Goal: Task Accomplishment & Management: Use online tool/utility

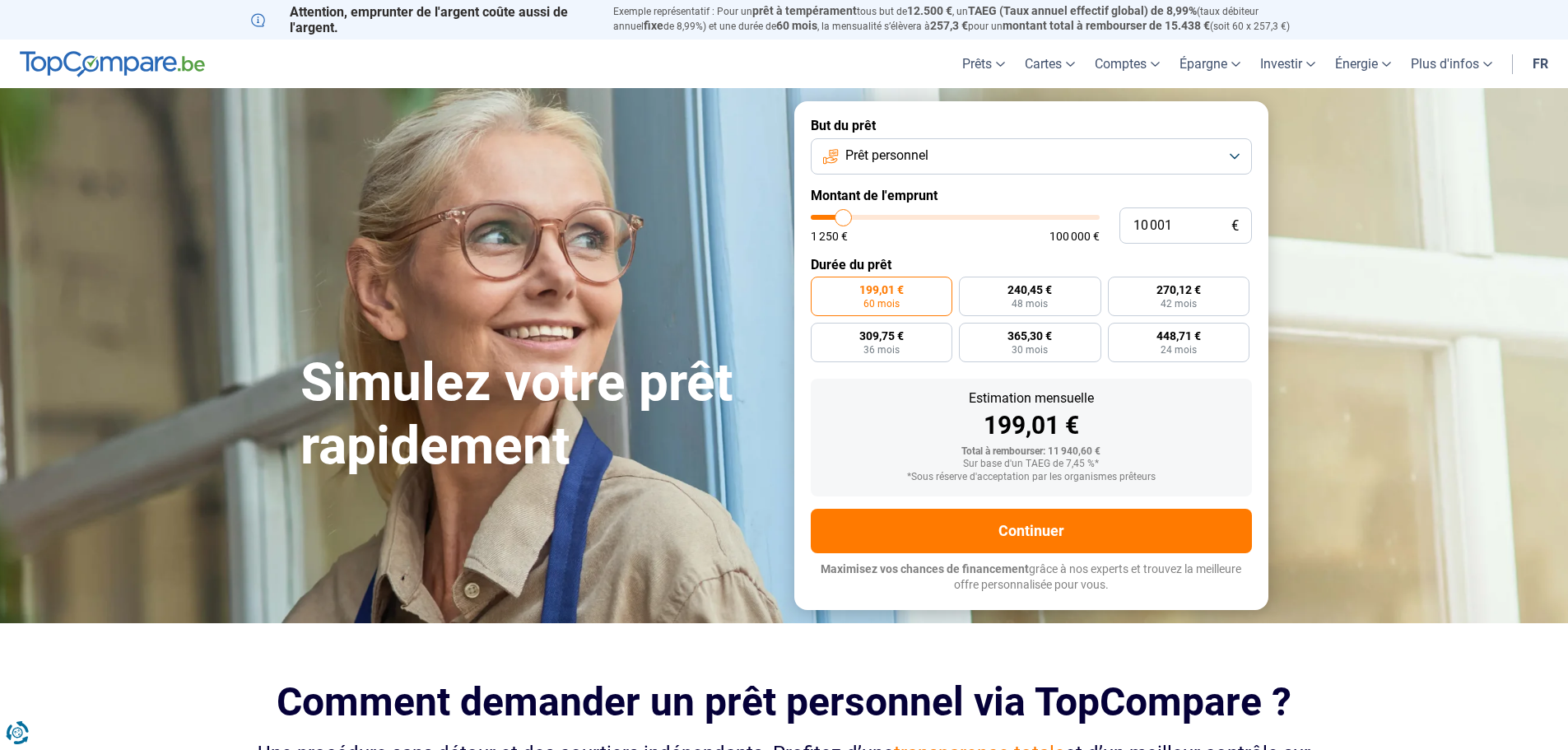
type input "10 500"
type input "10500"
type input "11 000"
type input "11000"
click at [846, 218] on input "range" at bounding box center [955, 216] width 289 height 5
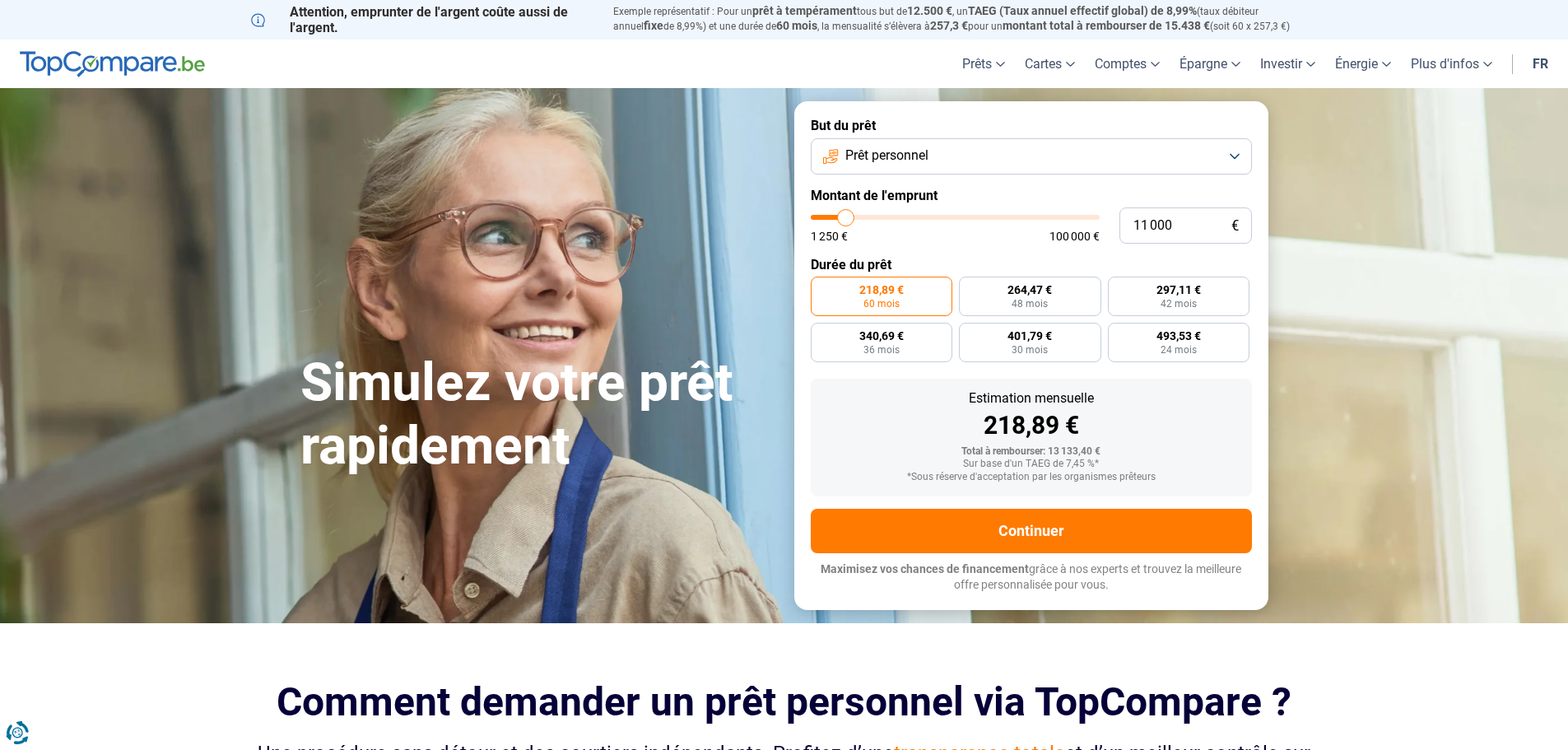
click at [909, 303] on label "218,89 € 60 mois" at bounding box center [882, 297] width 142 height 40
click at [822, 287] on input "218,89 € 60 mois" at bounding box center [817, 283] width 11 height 11
type input "11 500"
type input "11500"
type input "11 750"
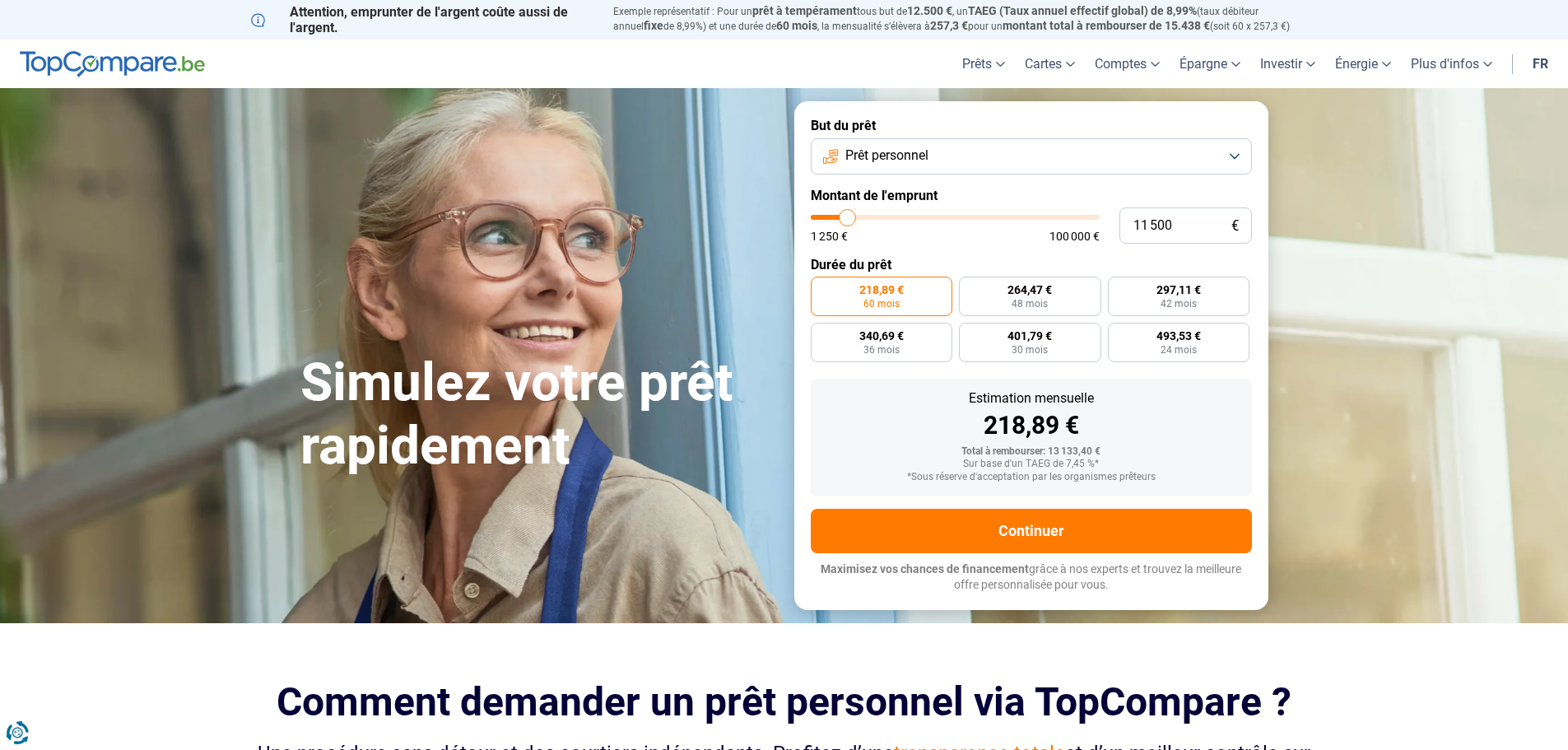
type input "11750"
type input "12 000"
type input "12000"
type input "12 500"
type input "12500"
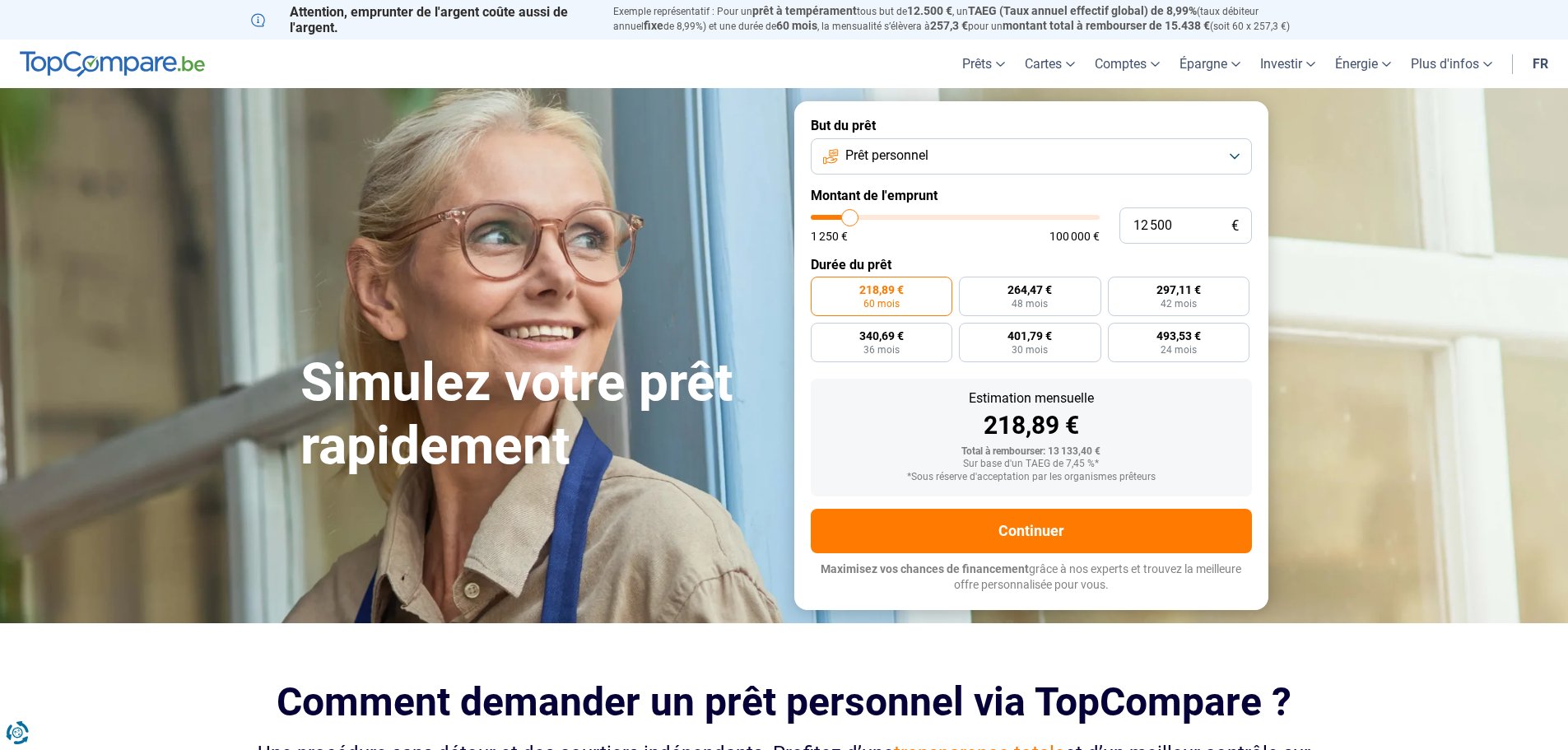
type input "12 750"
type input "12750"
type input "13 000"
type input "13000"
type input "13 250"
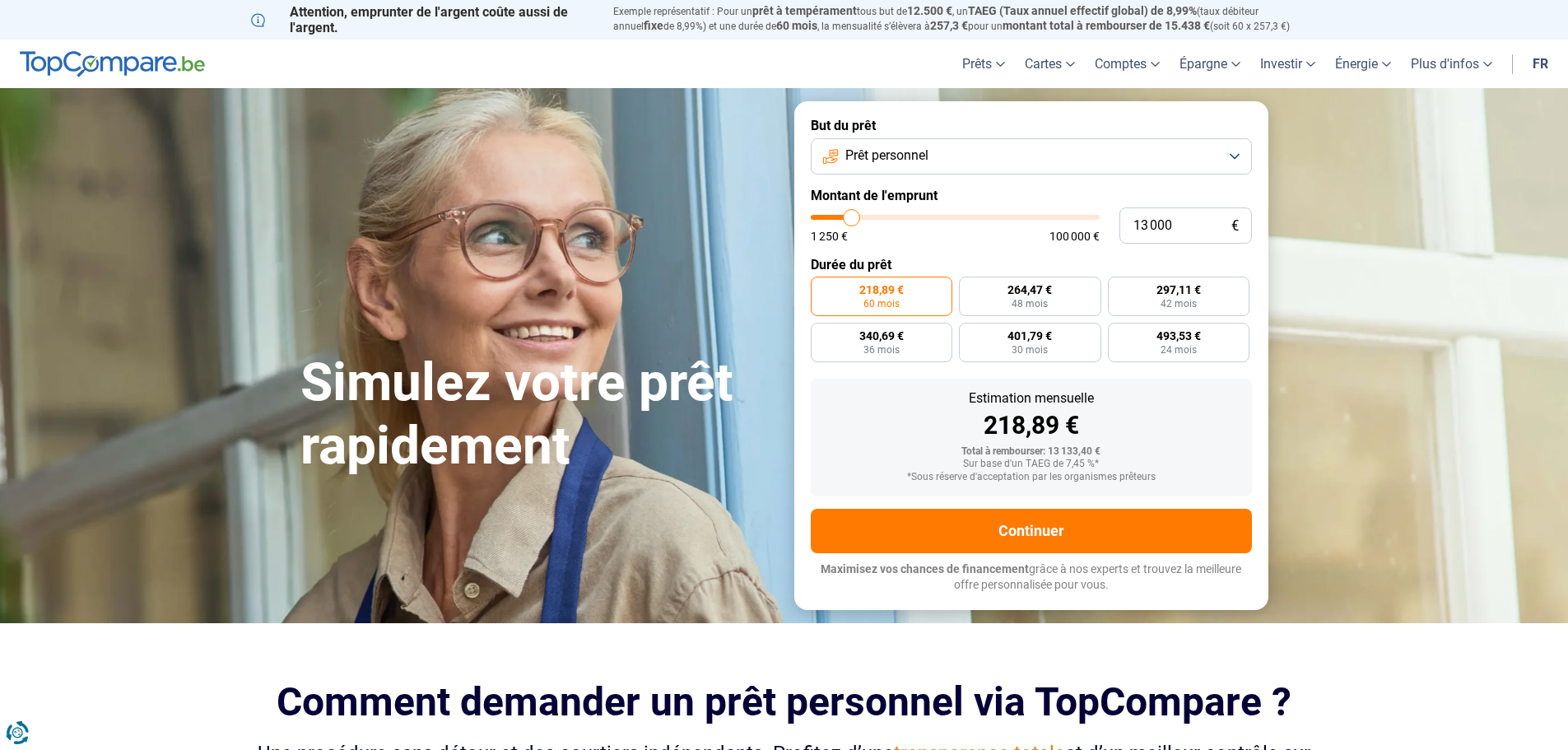
type input "13250"
type input "13 500"
type input "13500"
type input "14 000"
type input "14000"
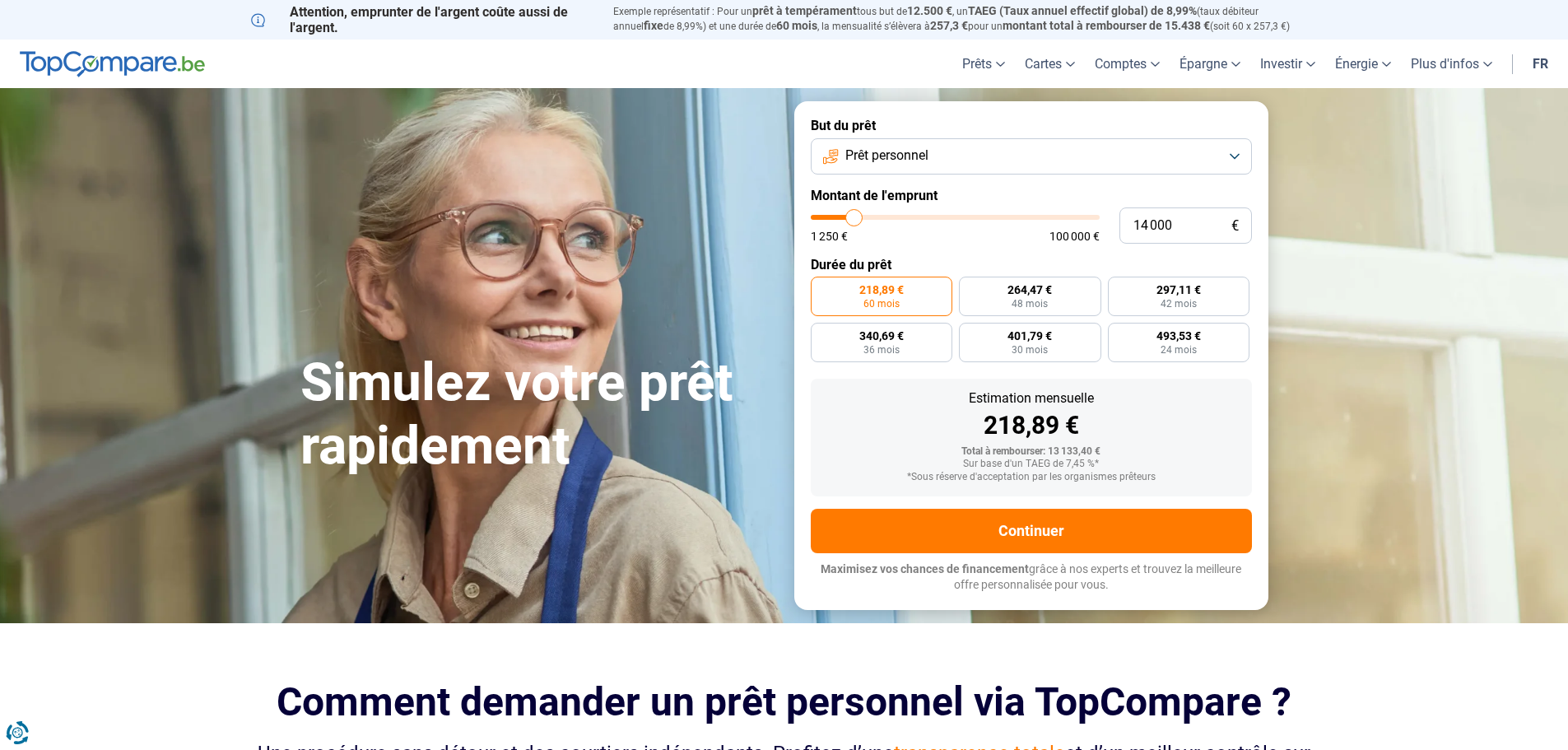
type input "14 250"
type input "14250"
type input "14 500"
type input "14500"
type input "14 750"
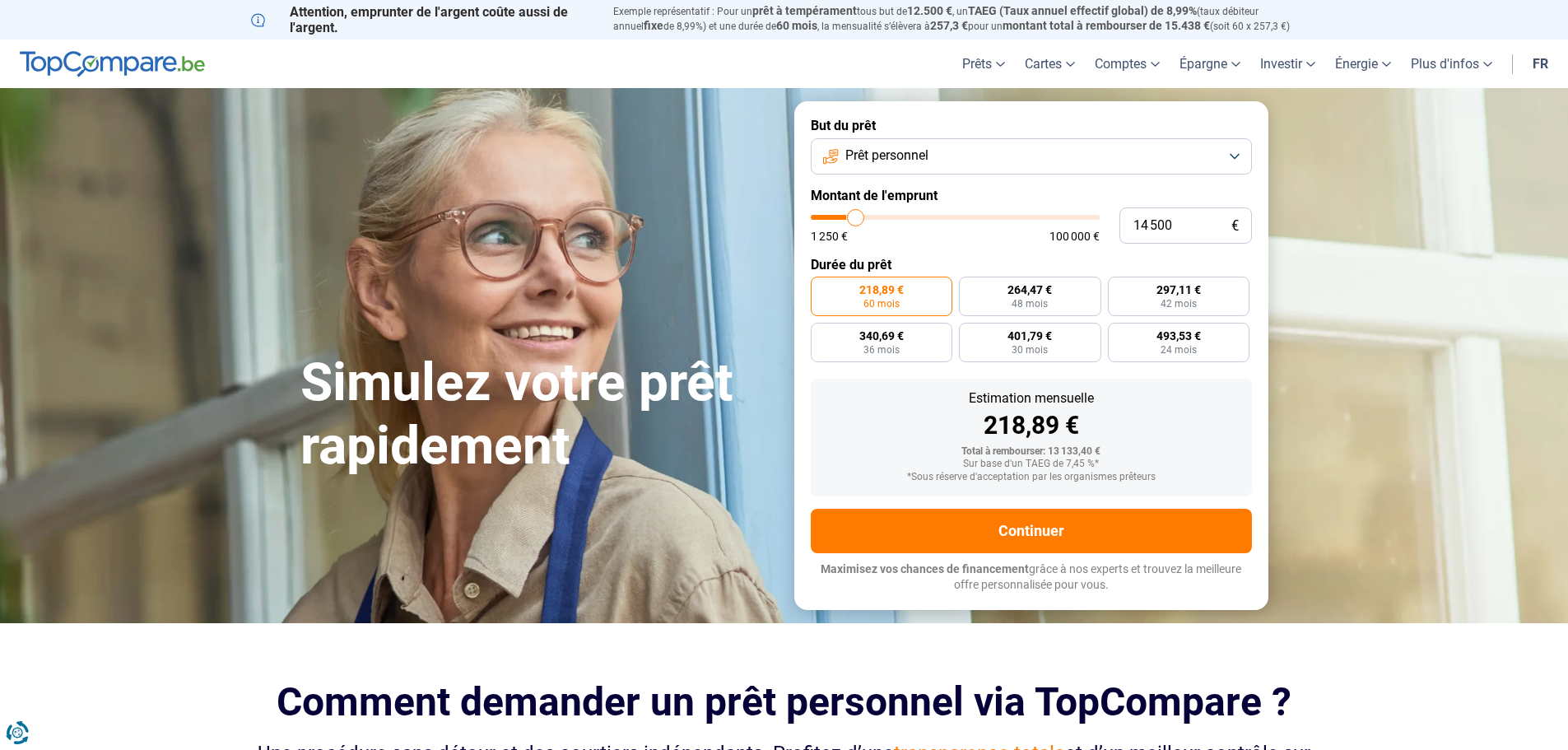
type input "14750"
type input "15 500"
type input "15500"
type input "16 000"
type input "16000"
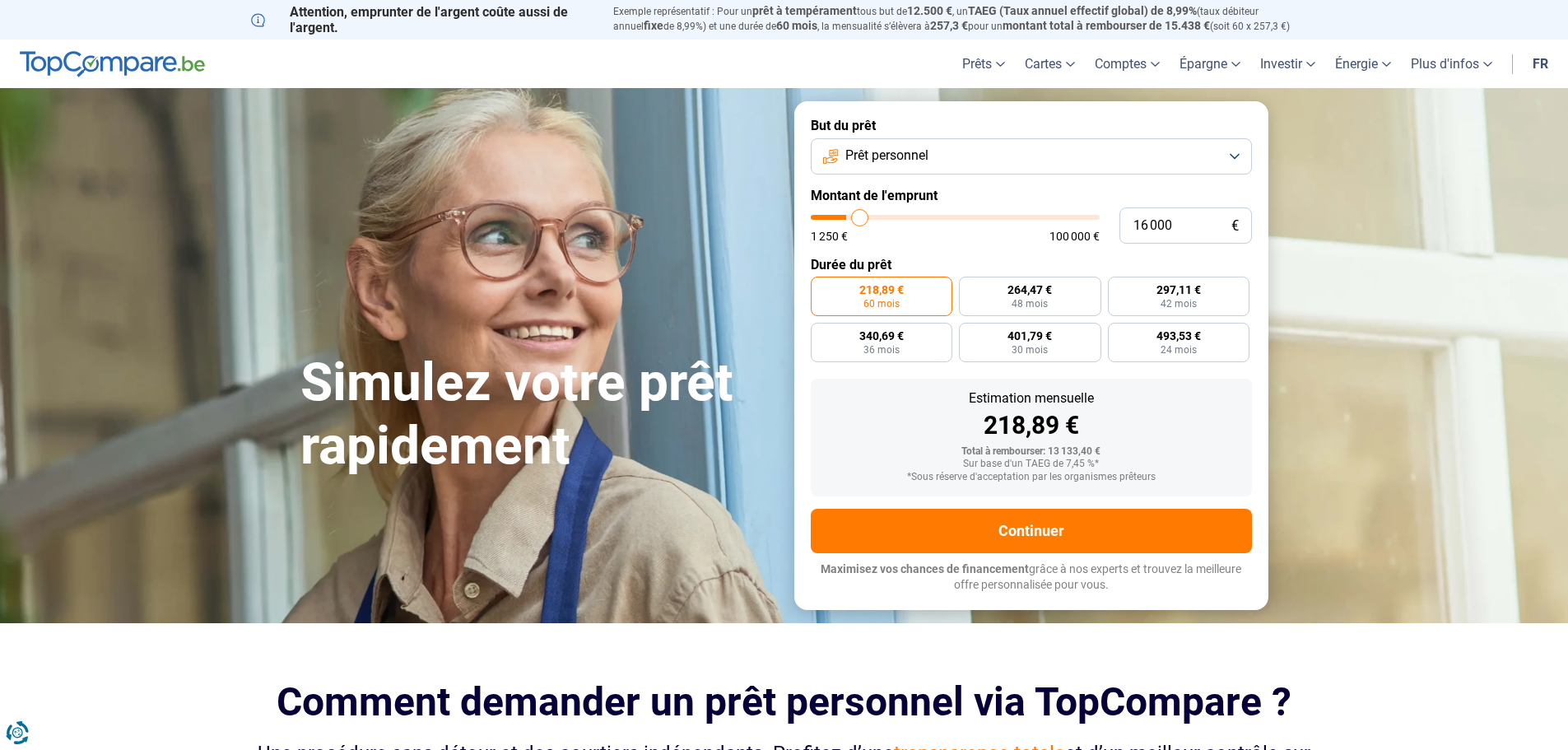
type input "16 500"
type input "16500"
type input "17 250"
type input "17250"
type input "17 500"
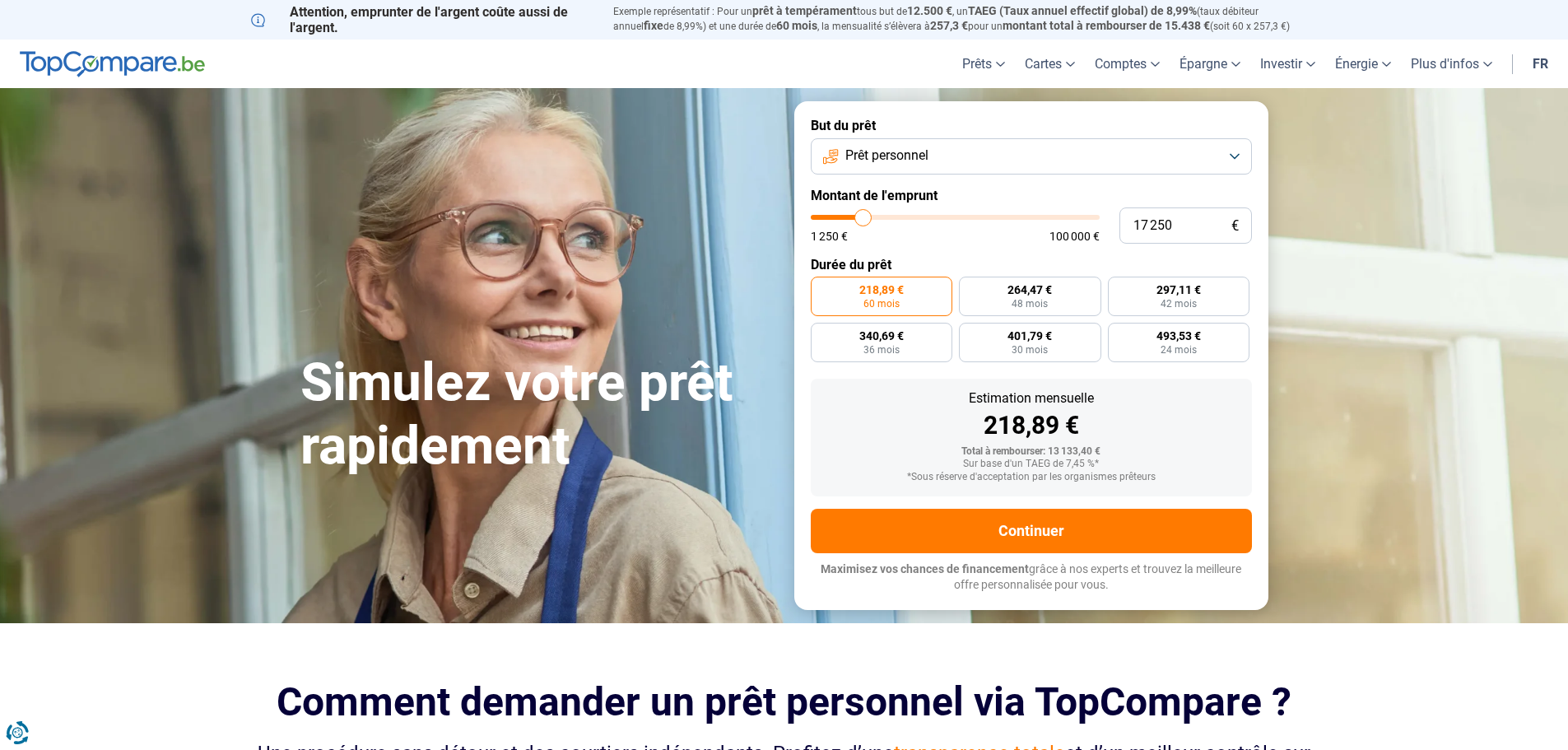
type input "17500"
type input "17 750"
type input "17750"
type input "18 000"
type input "18000"
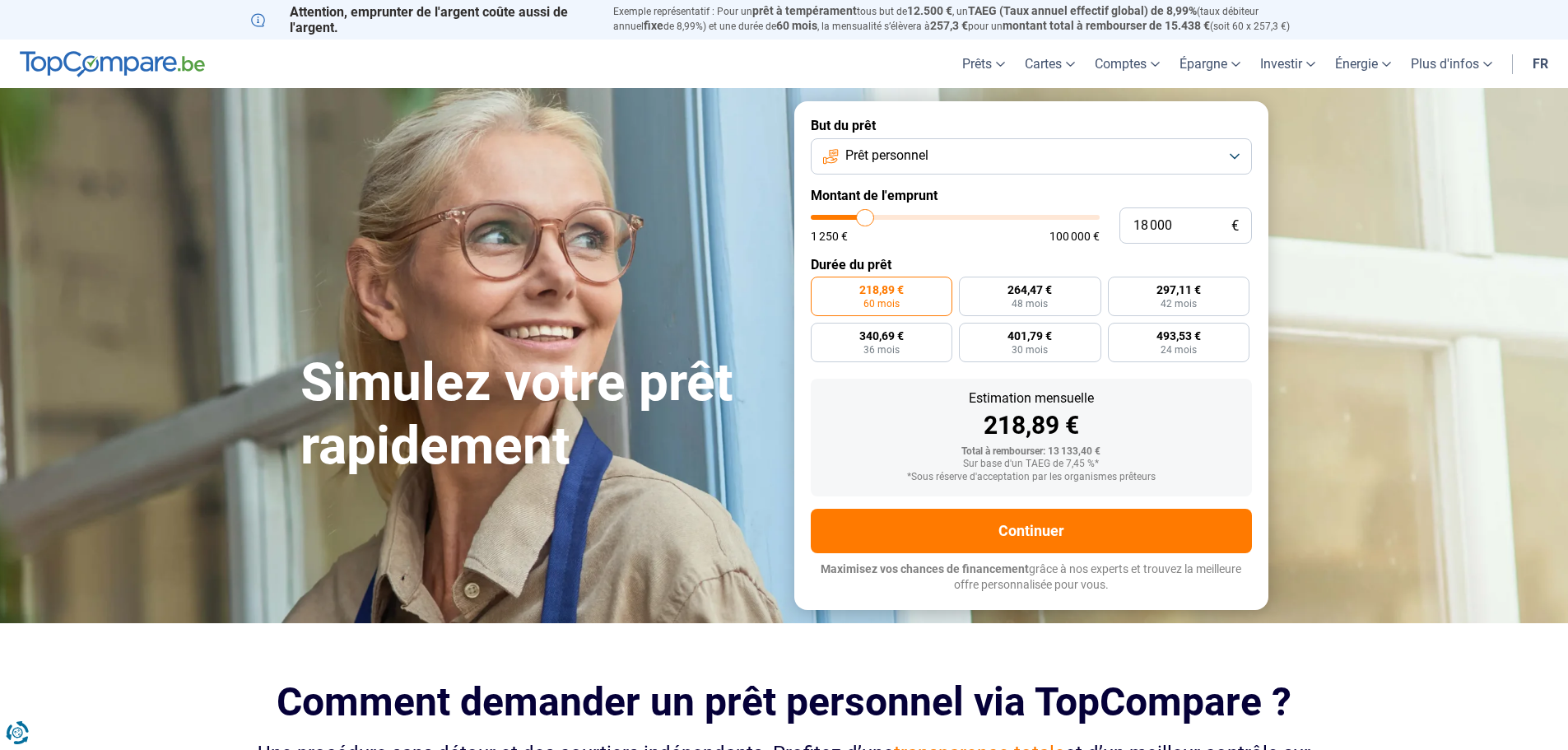
type input "18 500"
type input "18500"
type input "18 750"
type input "18750"
type input "19 000"
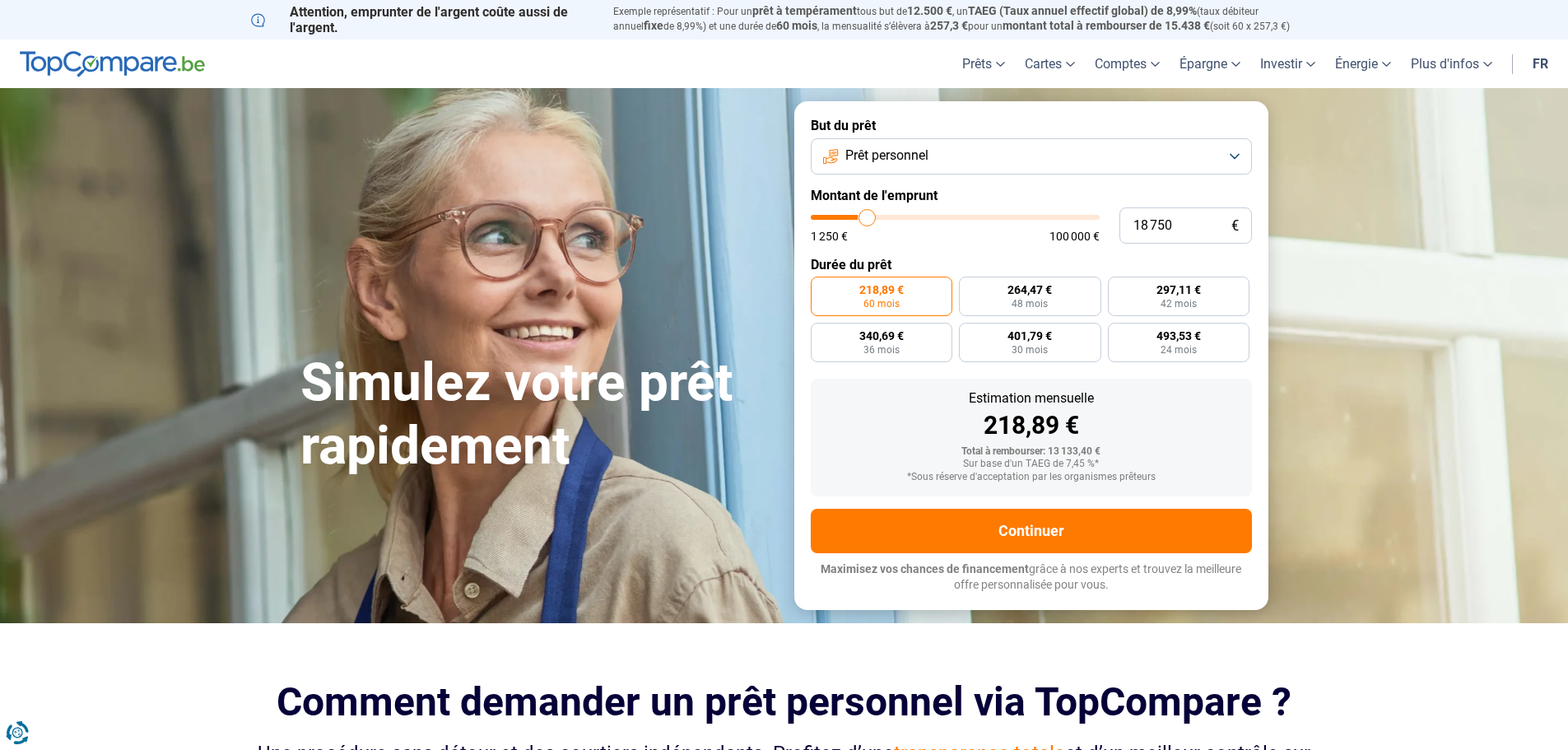
type input "19000"
type input "19 250"
type input "19250"
type input "19 750"
type input "19750"
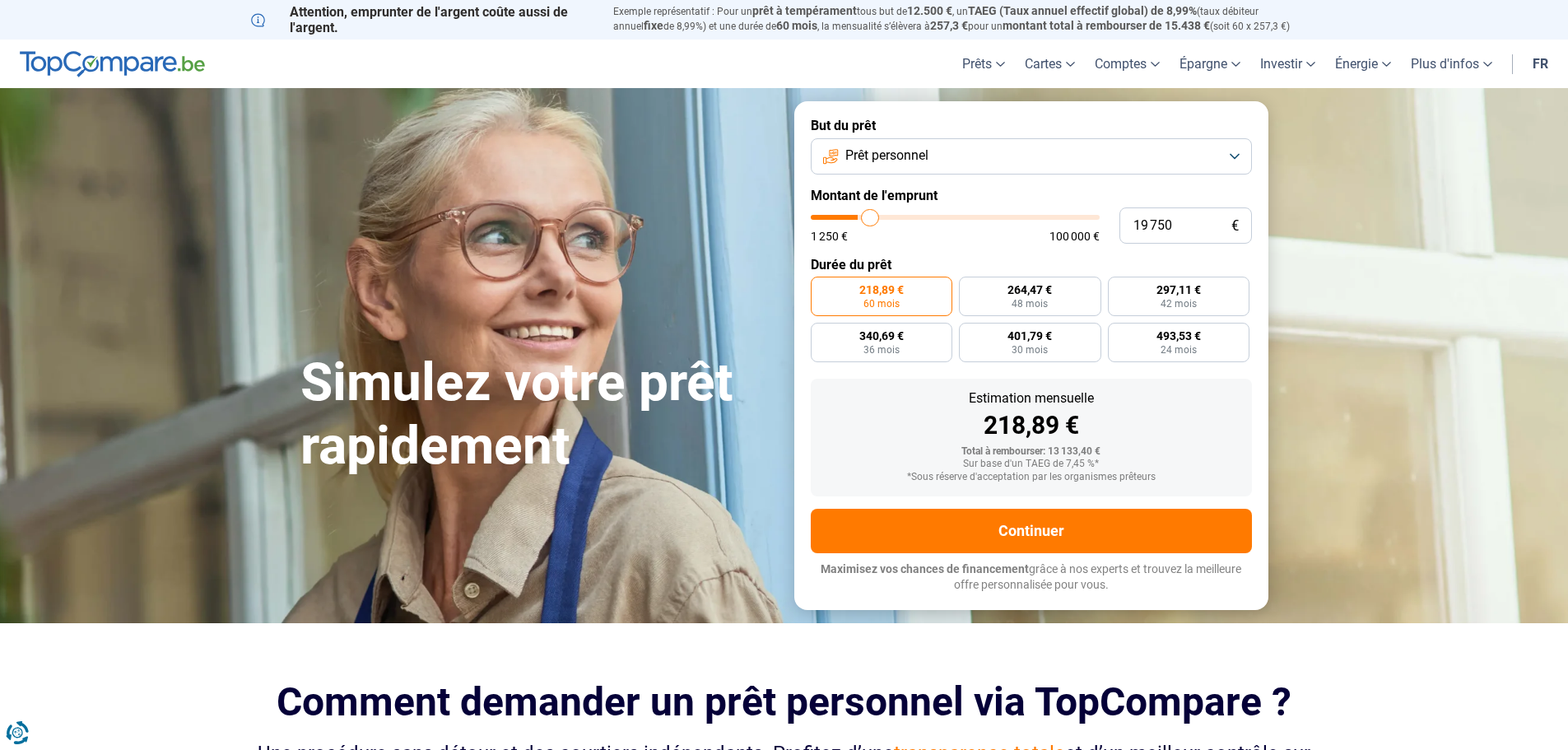
type input "20 000"
type input "20000"
type input "20 250"
type input "20250"
type input "20 500"
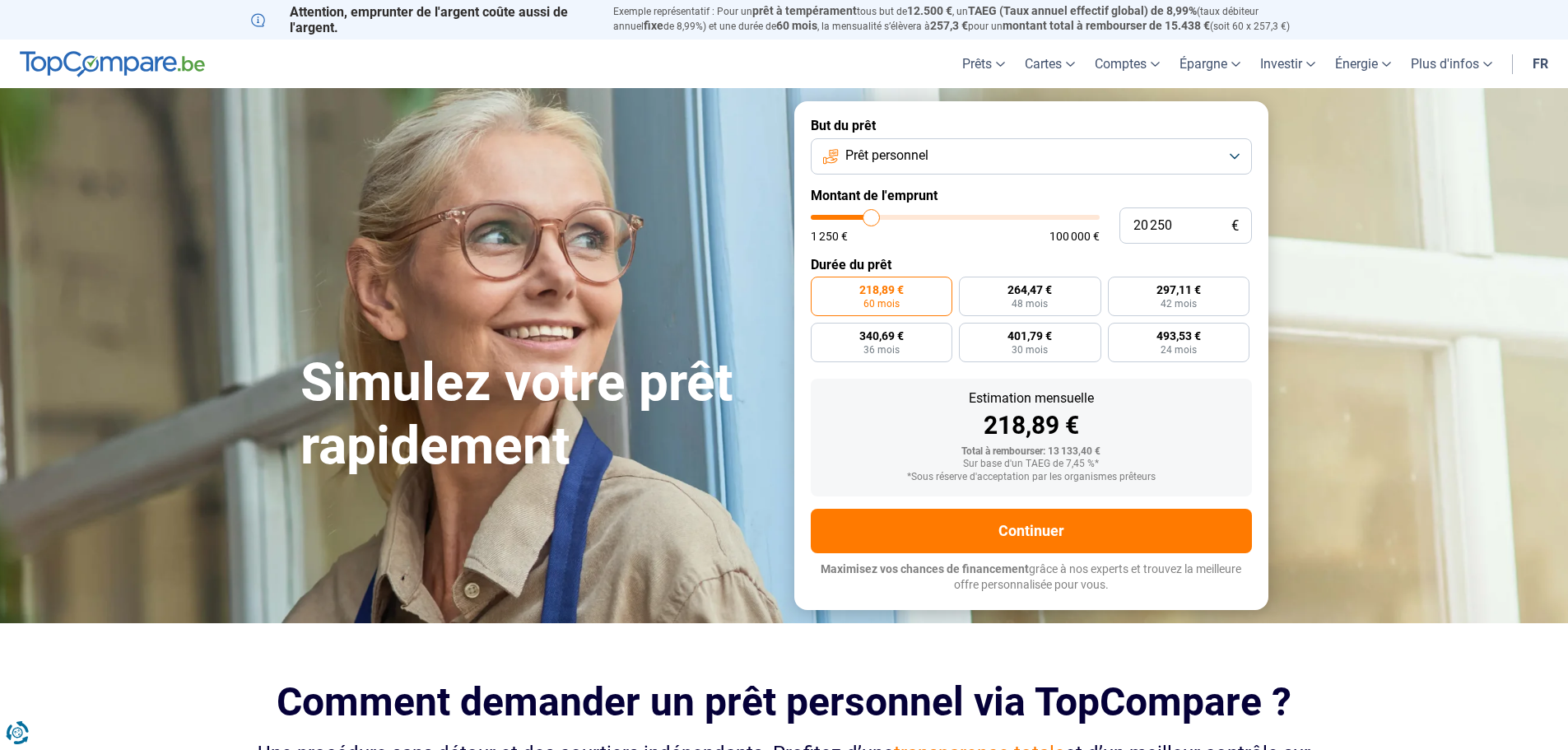
type input "20500"
type input "20 750"
drag, startPoint x: 847, startPoint y: 214, endPoint x: 875, endPoint y: 216, distance: 28.1
type input "21250"
click at [875, 216] on input "range" at bounding box center [955, 216] width 289 height 5
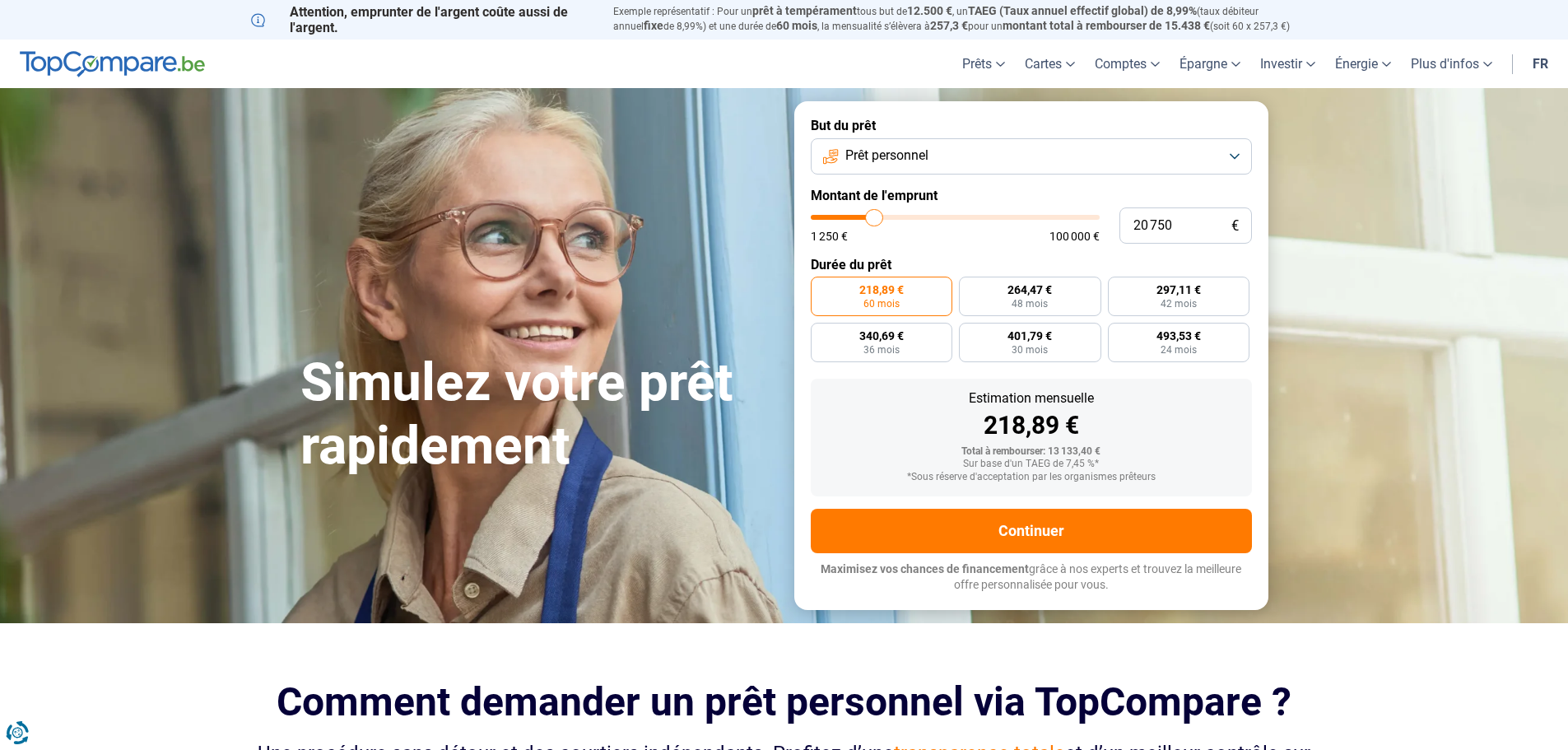
type input "21 250"
radio input "false"
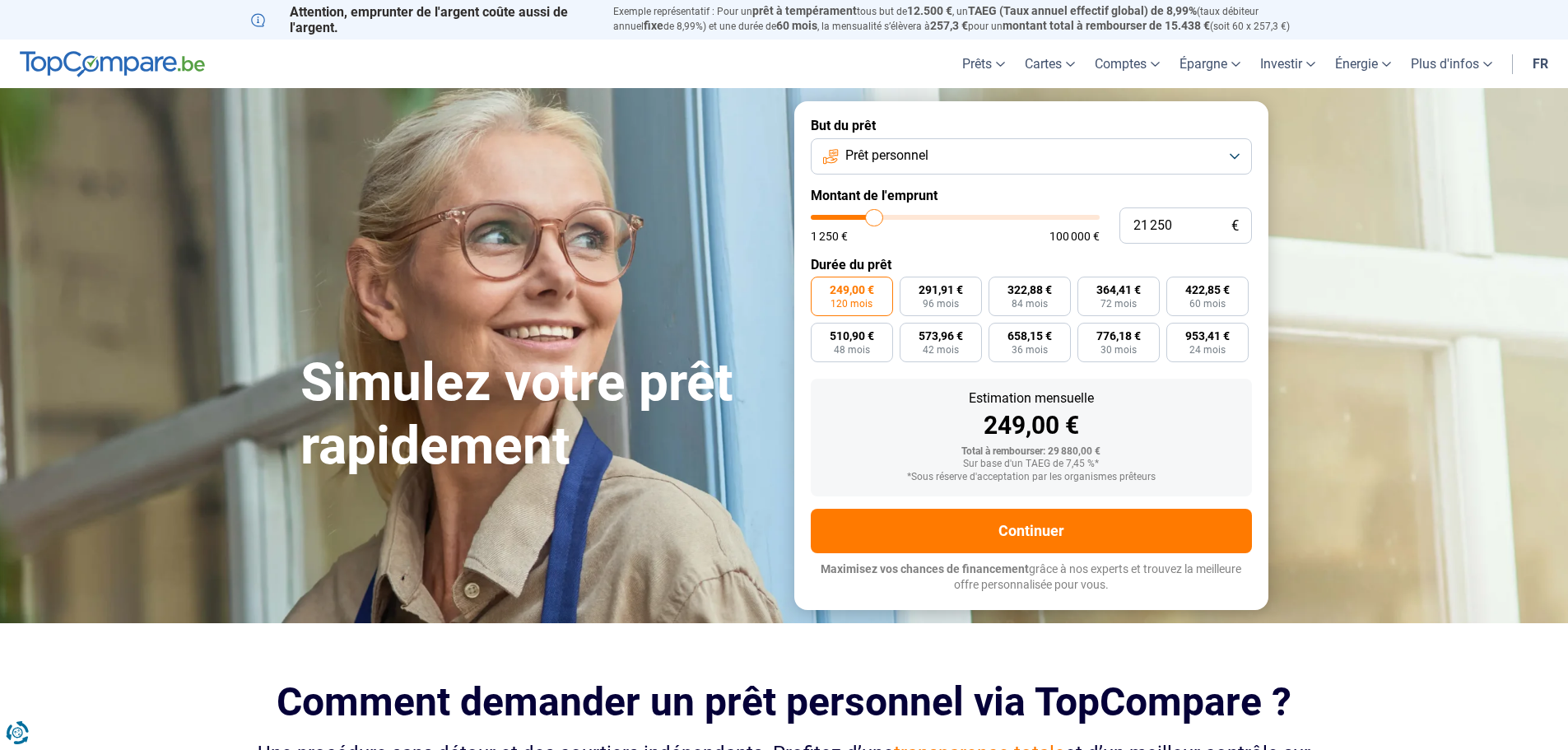
type input "22 000"
type input "22000"
type input "21 750"
type input "21750"
type input "21 500"
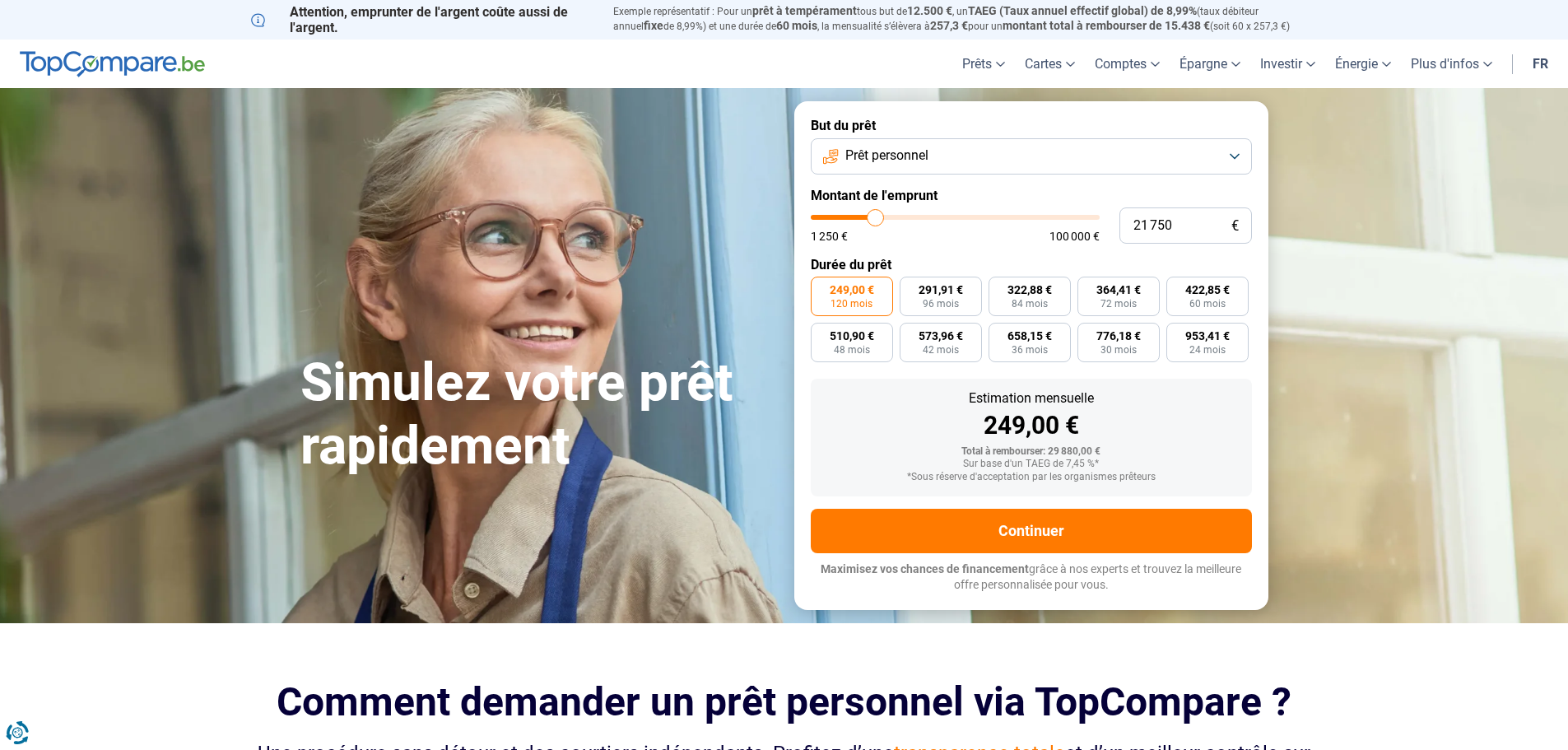
type input "21500"
type input "21 250"
type input "21250"
type input "20 750"
type input "20750"
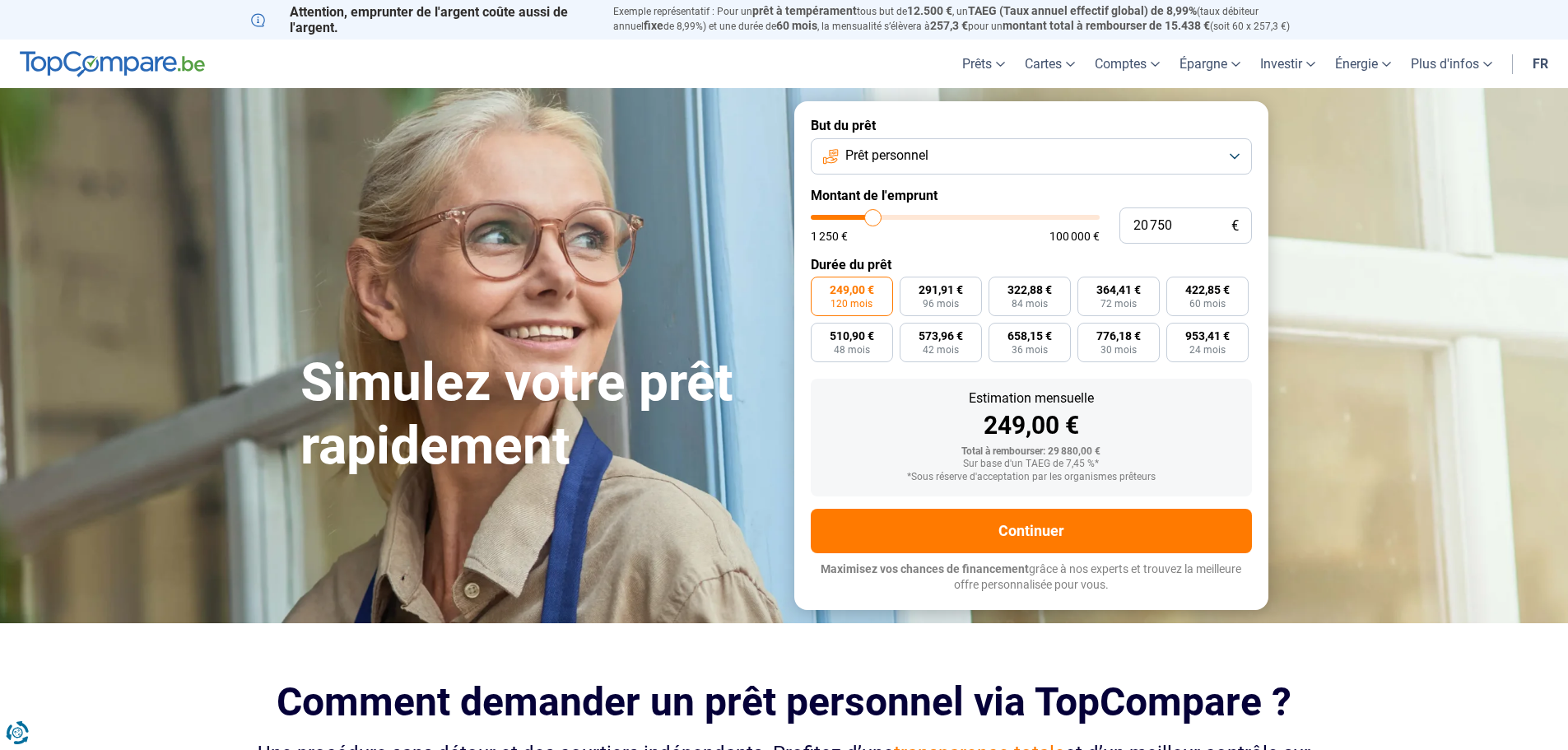
type input "20 500"
type input "20500"
type input "20 250"
type input "20250"
type input "20 000"
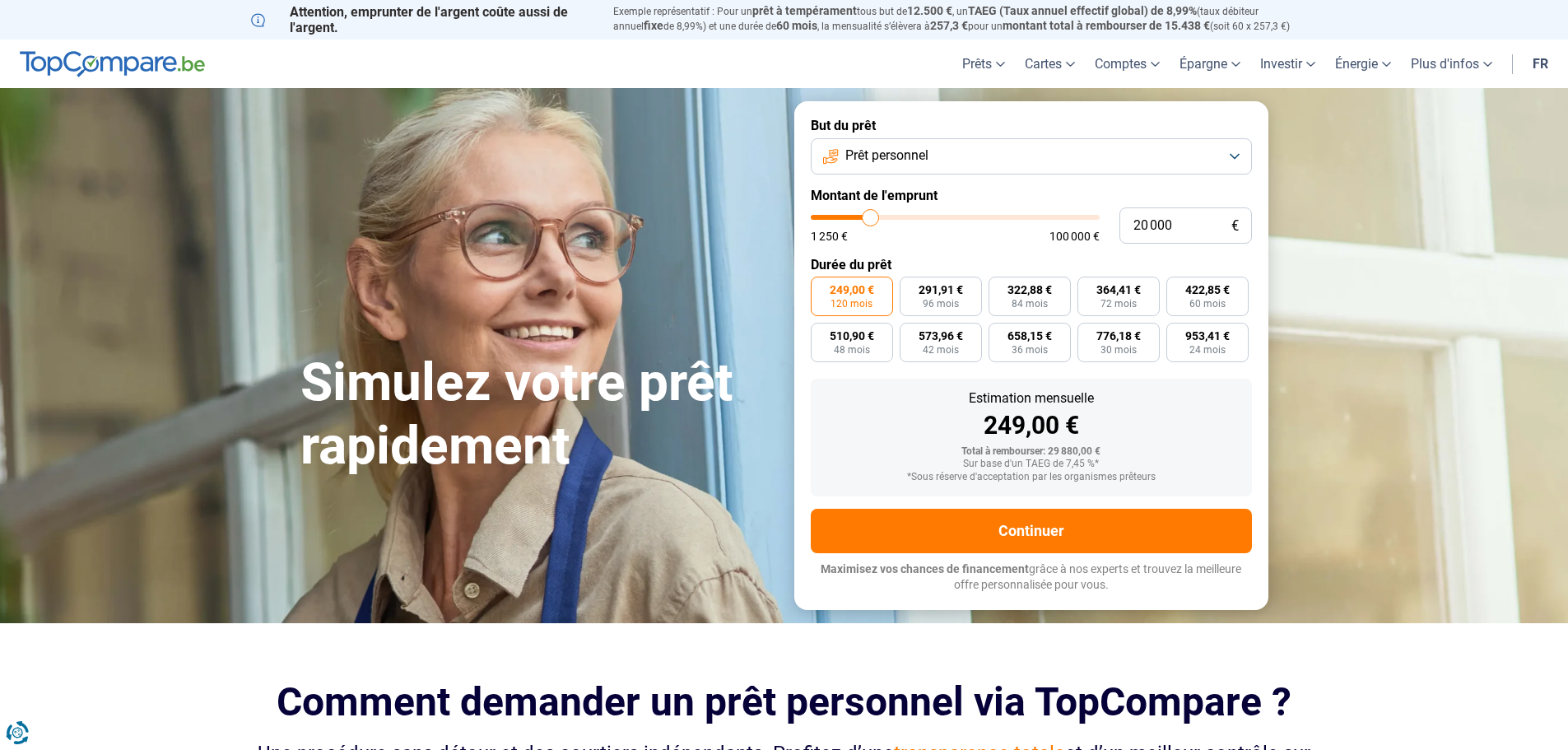
type input "20000"
click at [871, 220] on input "range" at bounding box center [955, 216] width 289 height 5
radio input "true"
type input "18 000"
type input "18000"
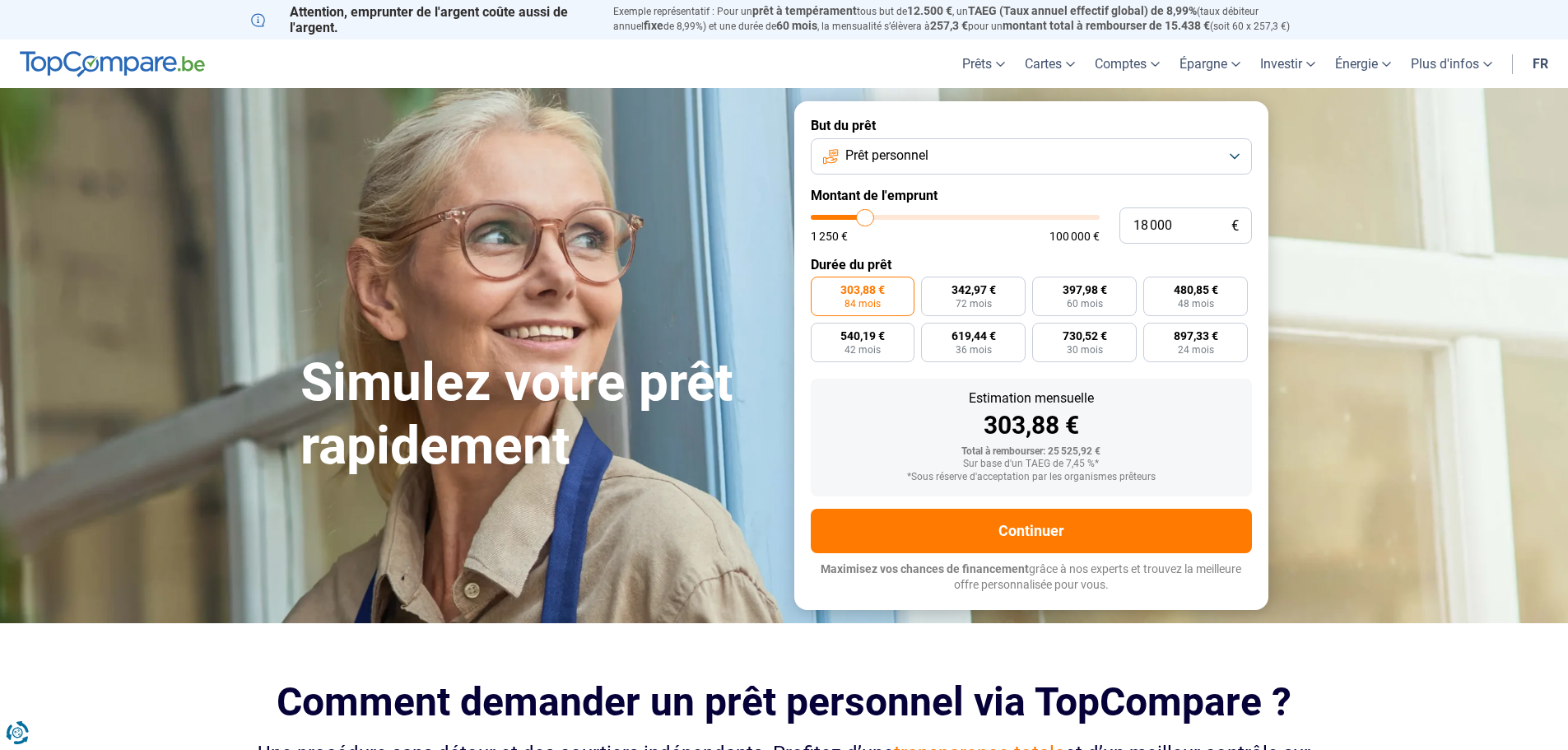
click at [866, 219] on input "range" at bounding box center [955, 216] width 289 height 5
type input "19 000"
type input "19000"
type input "19 250"
type input "19250"
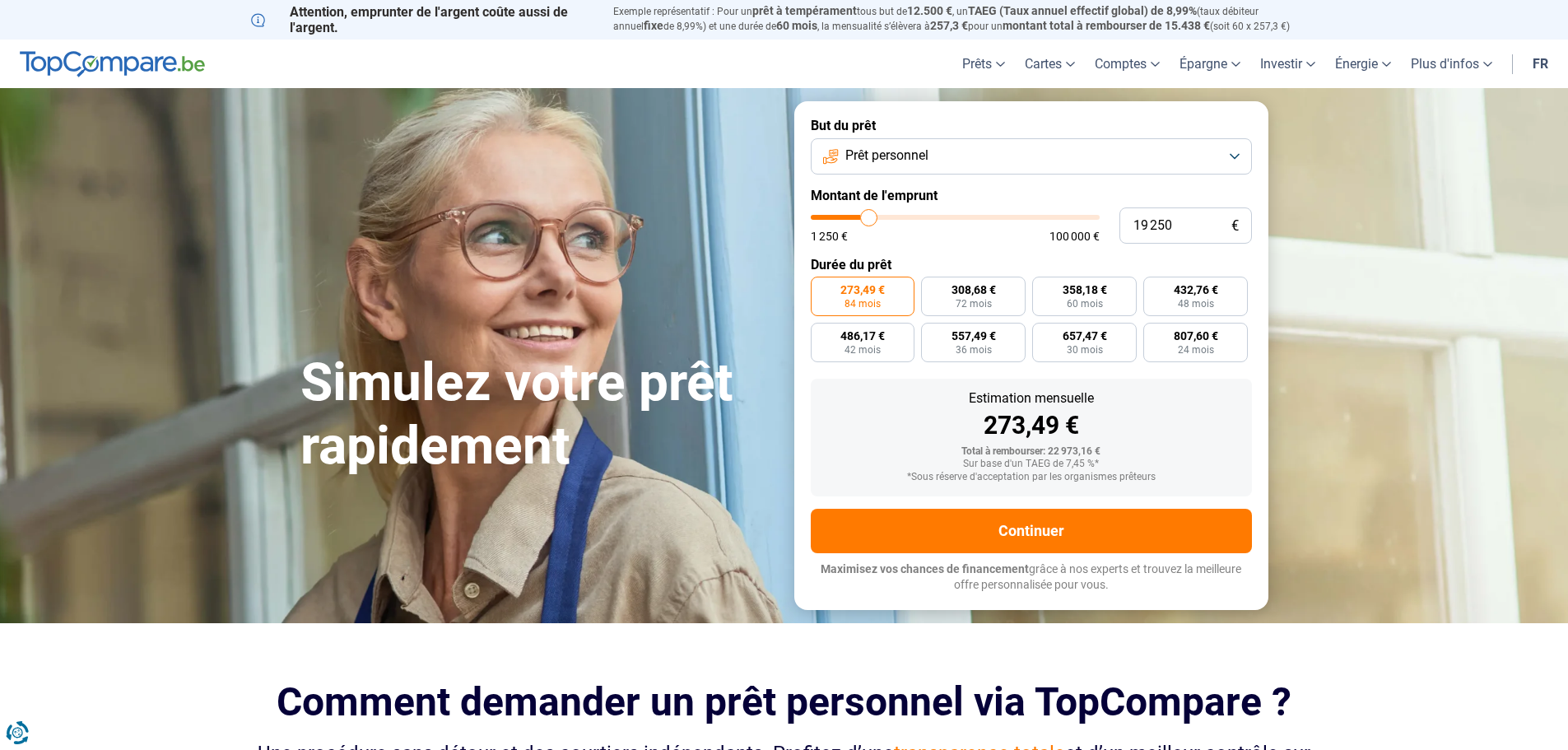
type input "19 750"
type input "19750"
type input "20 000"
type input "20000"
type input "20 250"
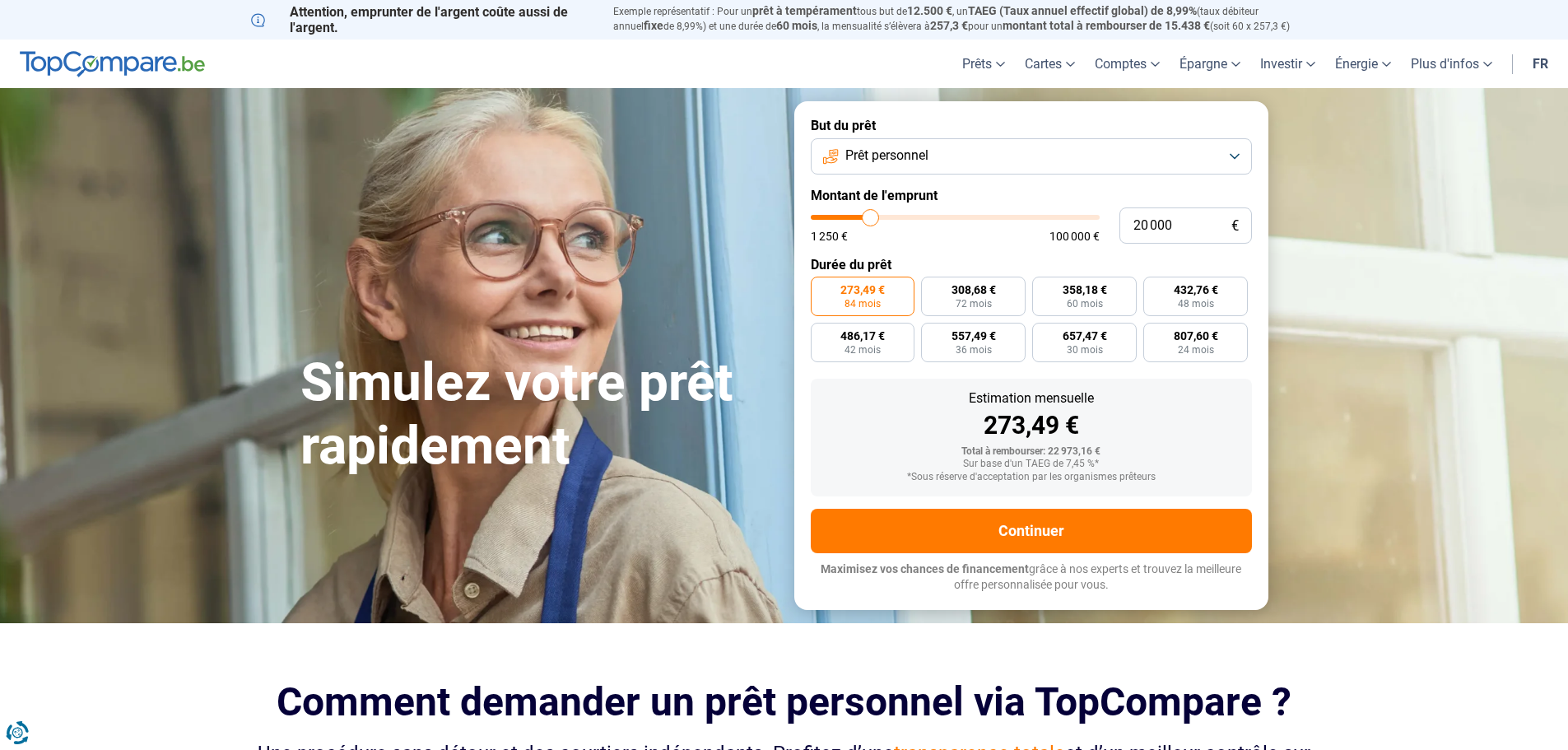
type input "20250"
type input "20 500"
type input "20500"
type input "20 750"
type input "20750"
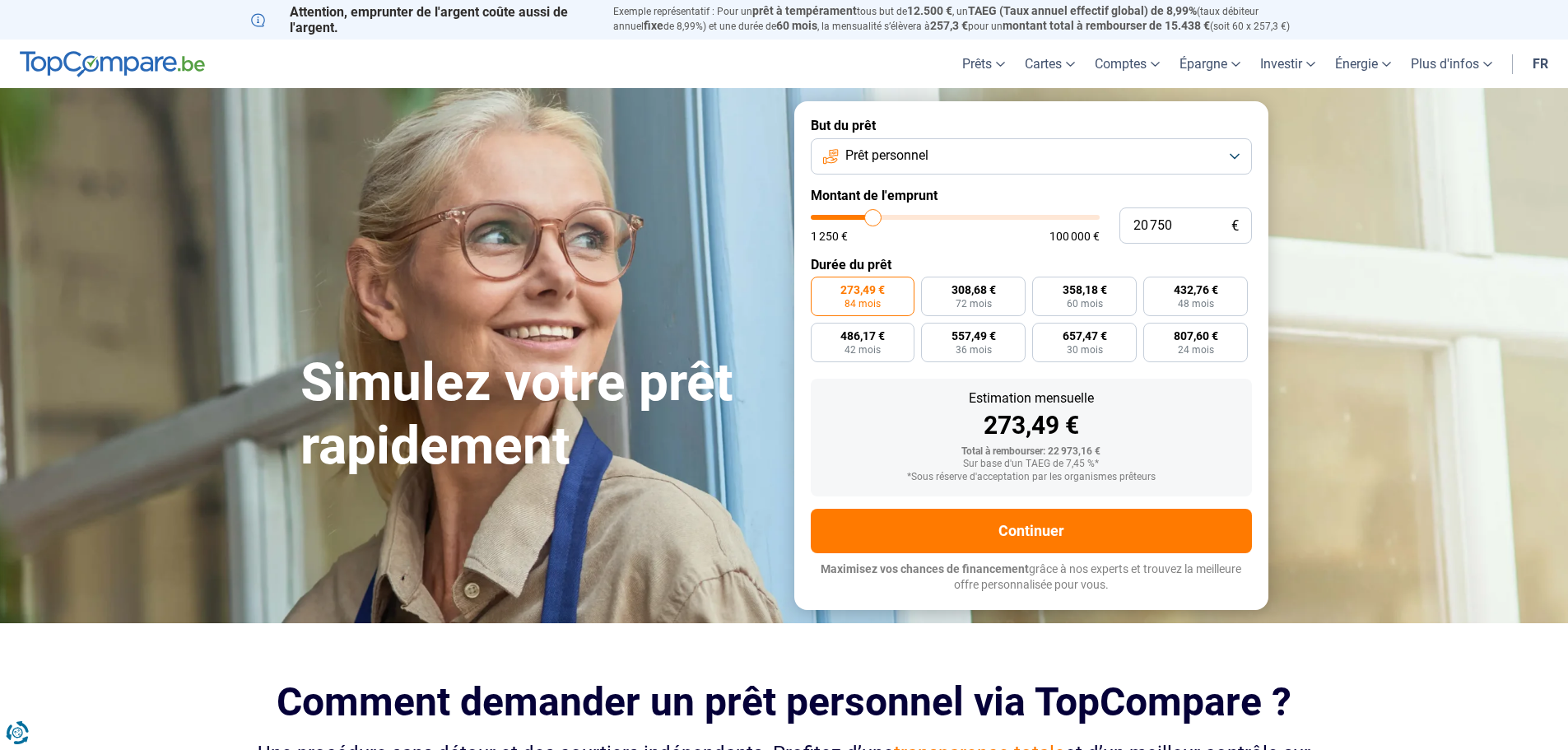
type input "21 250"
type input "21250"
type input "21 500"
type input "21500"
type input "21 750"
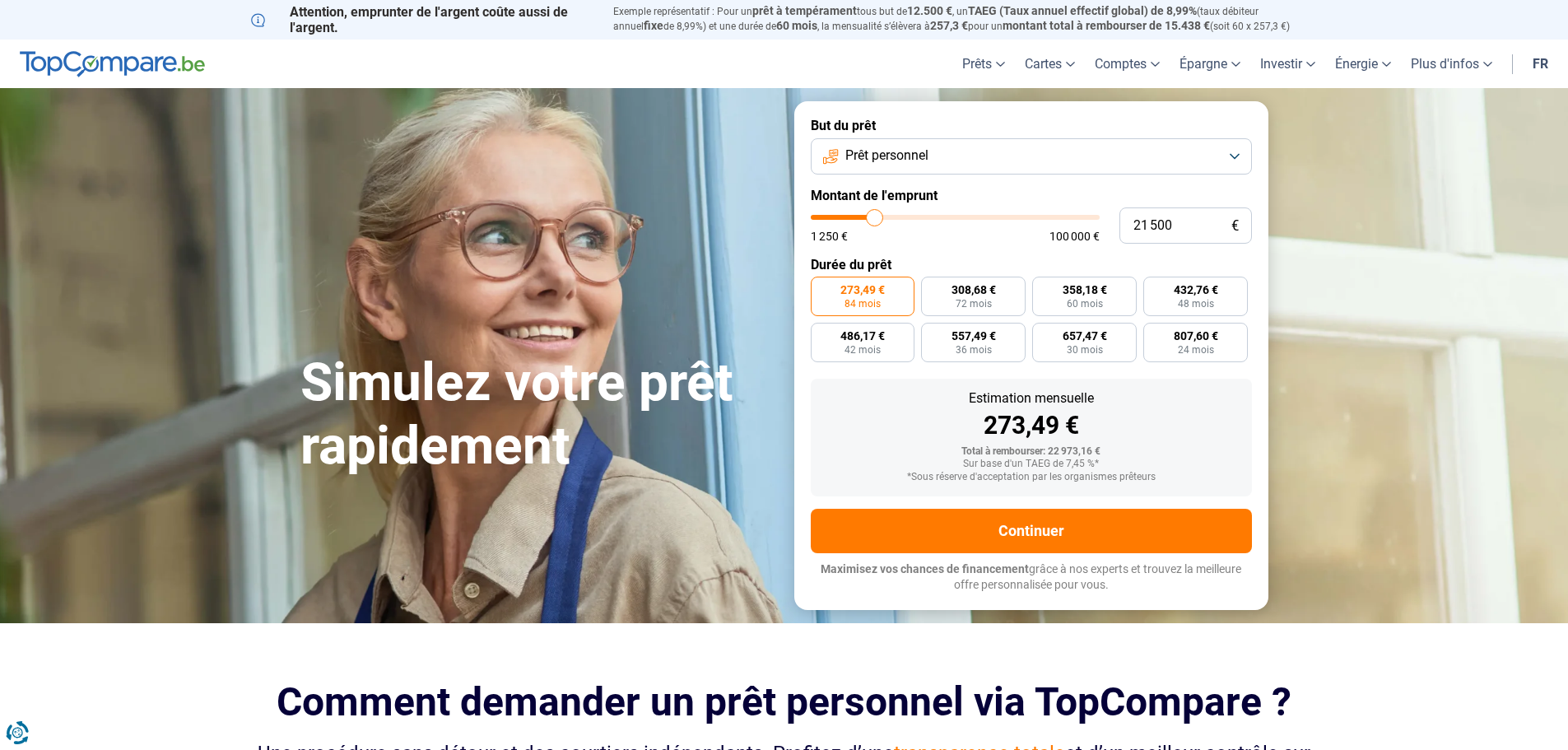
type input "21750"
type input "22 000"
type input "22000"
type input "22 250"
type input "22250"
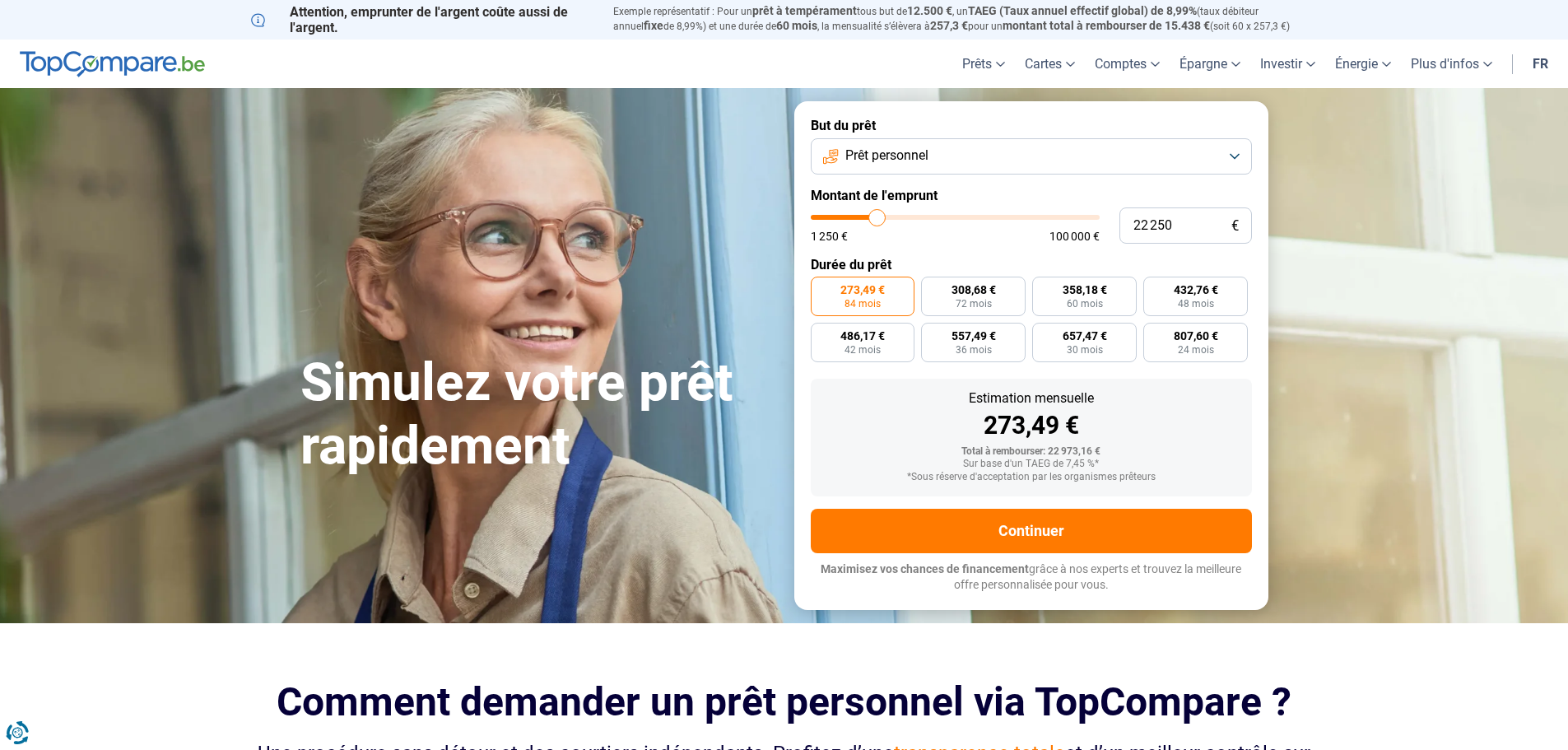
type input "22 750"
type input "22750"
type input "23 000"
type input "23000"
type input "23 250"
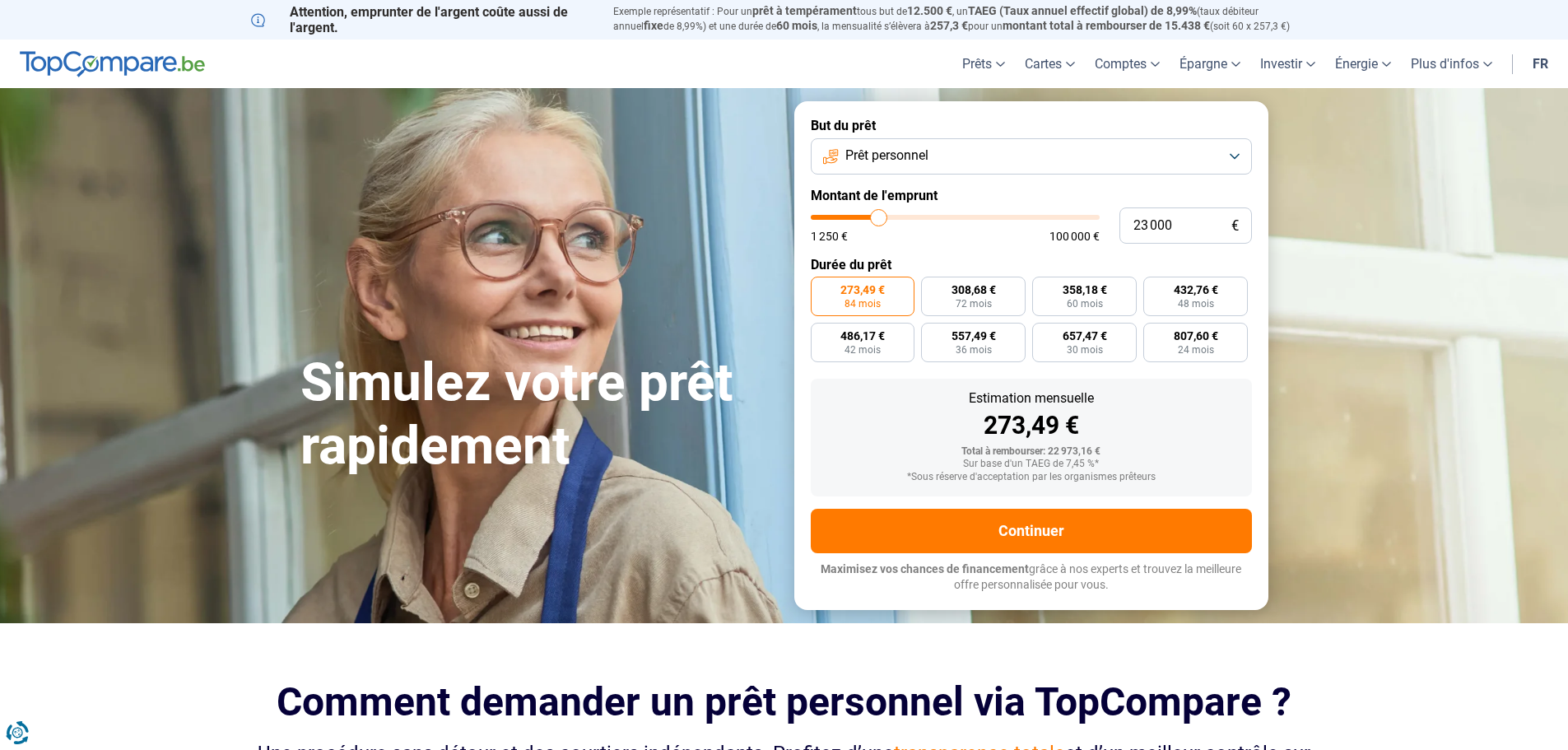
type input "23250"
type input "23 500"
type input "23500"
type input "23 750"
type input "23750"
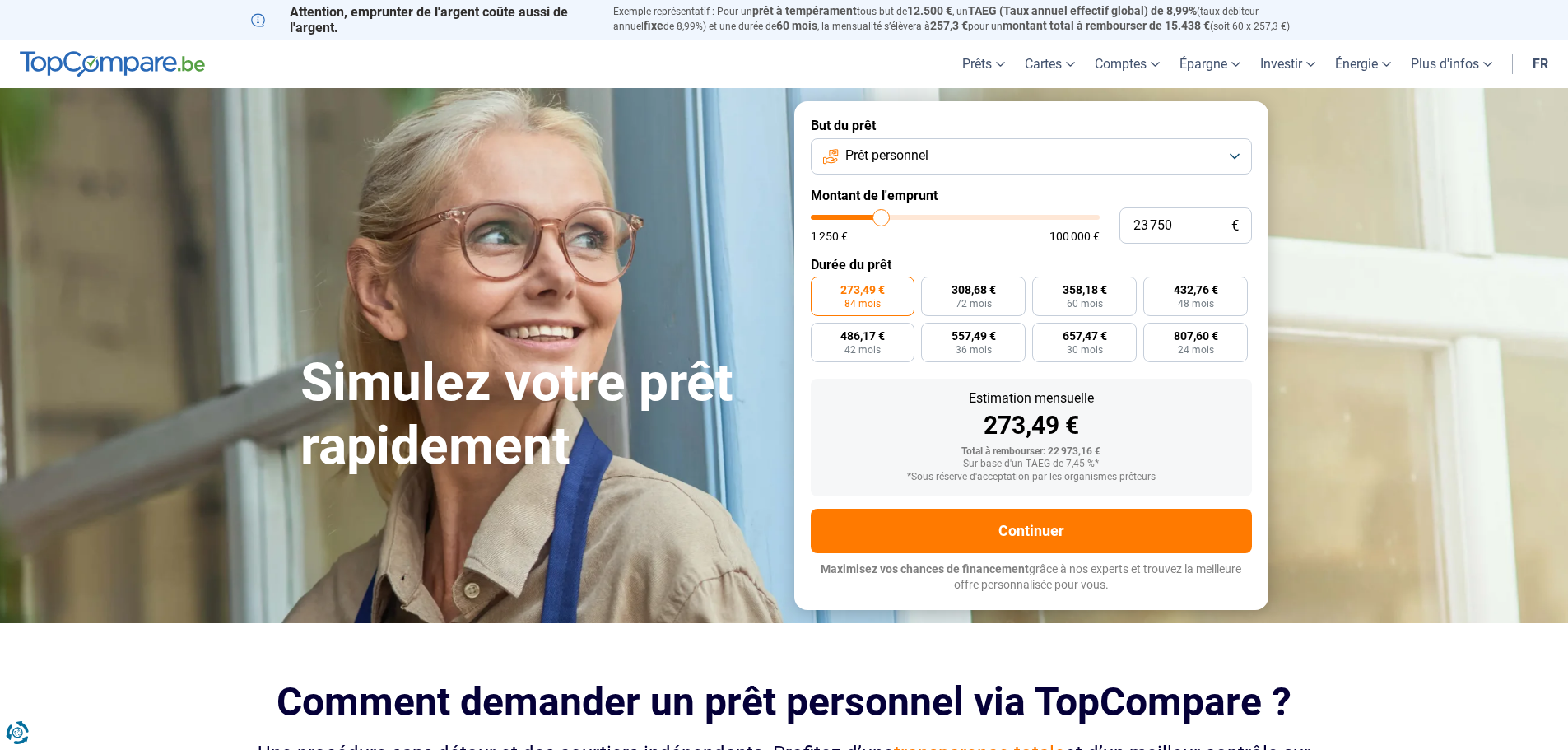
type input "24 250"
drag, startPoint x: 867, startPoint y: 218, endPoint x: 883, endPoint y: 217, distance: 16.0
type input "24250"
click at [883, 217] on input "range" at bounding box center [955, 216] width 289 height 5
radio input "false"
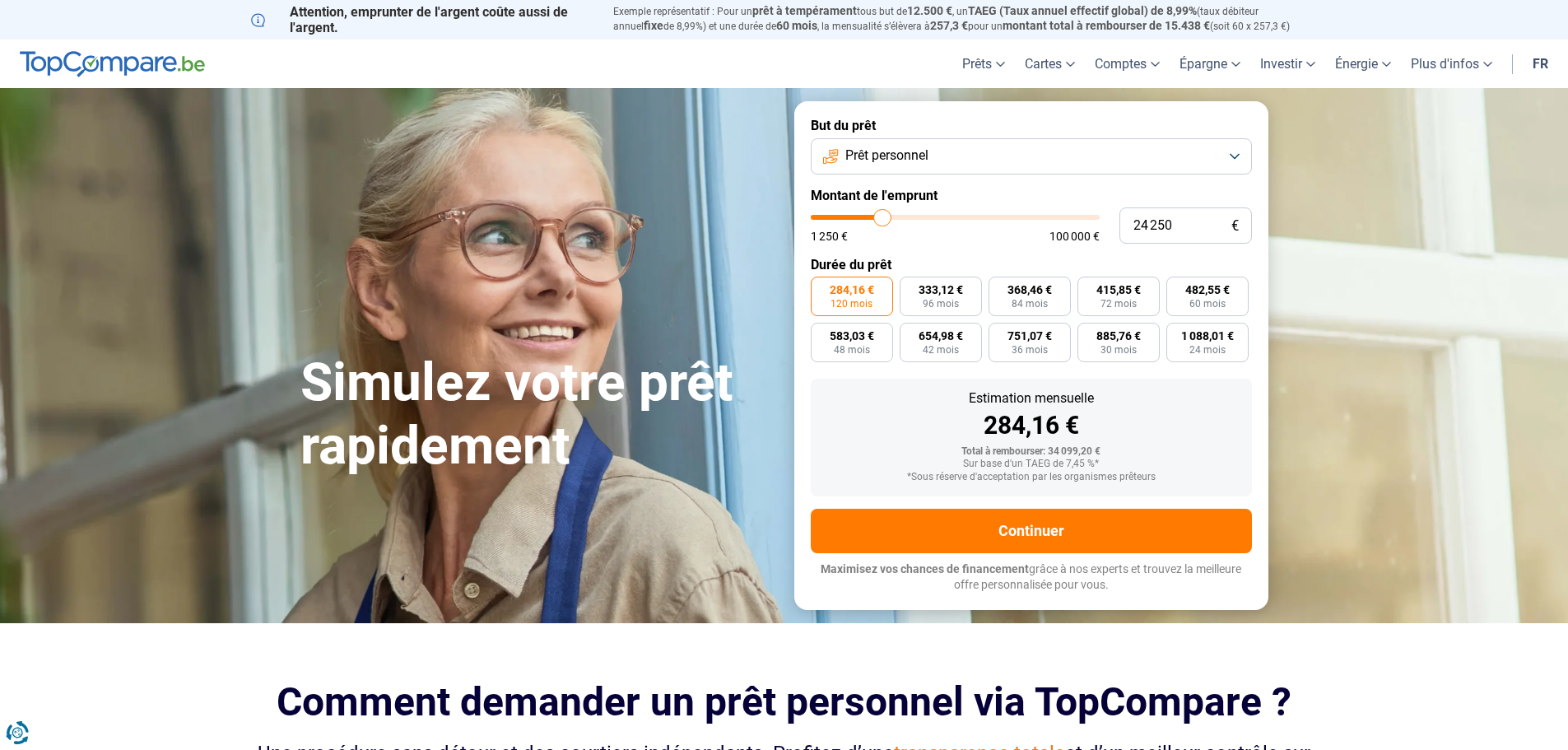
type input "23 750"
type input "23750"
type input "23 500"
type input "23500"
type input "23 250"
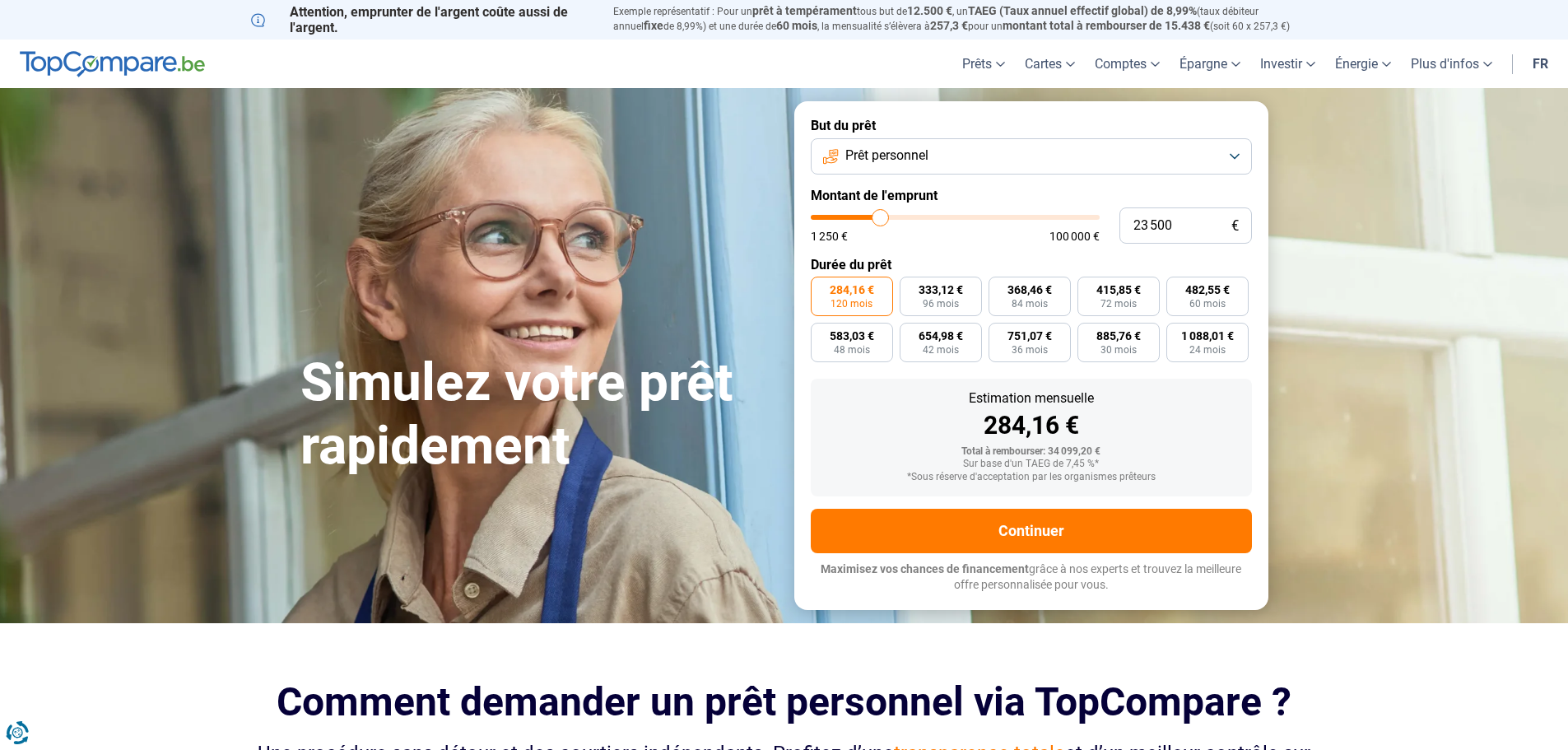
type input "23250"
type input "23 000"
type input "23000"
click at [879, 217] on input "range" at bounding box center [955, 216] width 289 height 5
type input "22 000"
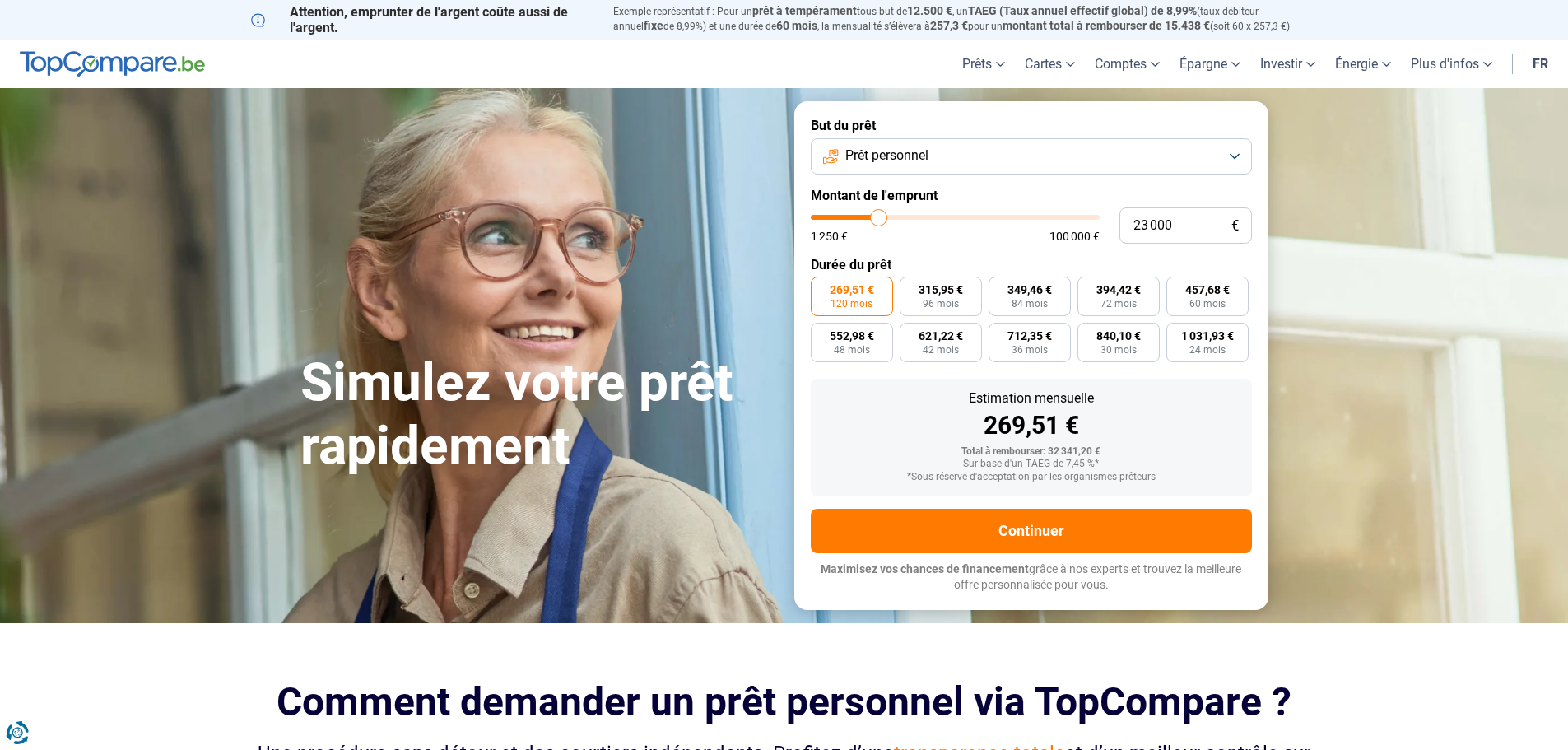
type input "22000"
type input "21 750"
type input "21750"
click at [876, 217] on input "range" at bounding box center [955, 216] width 289 height 5
type input "21 250"
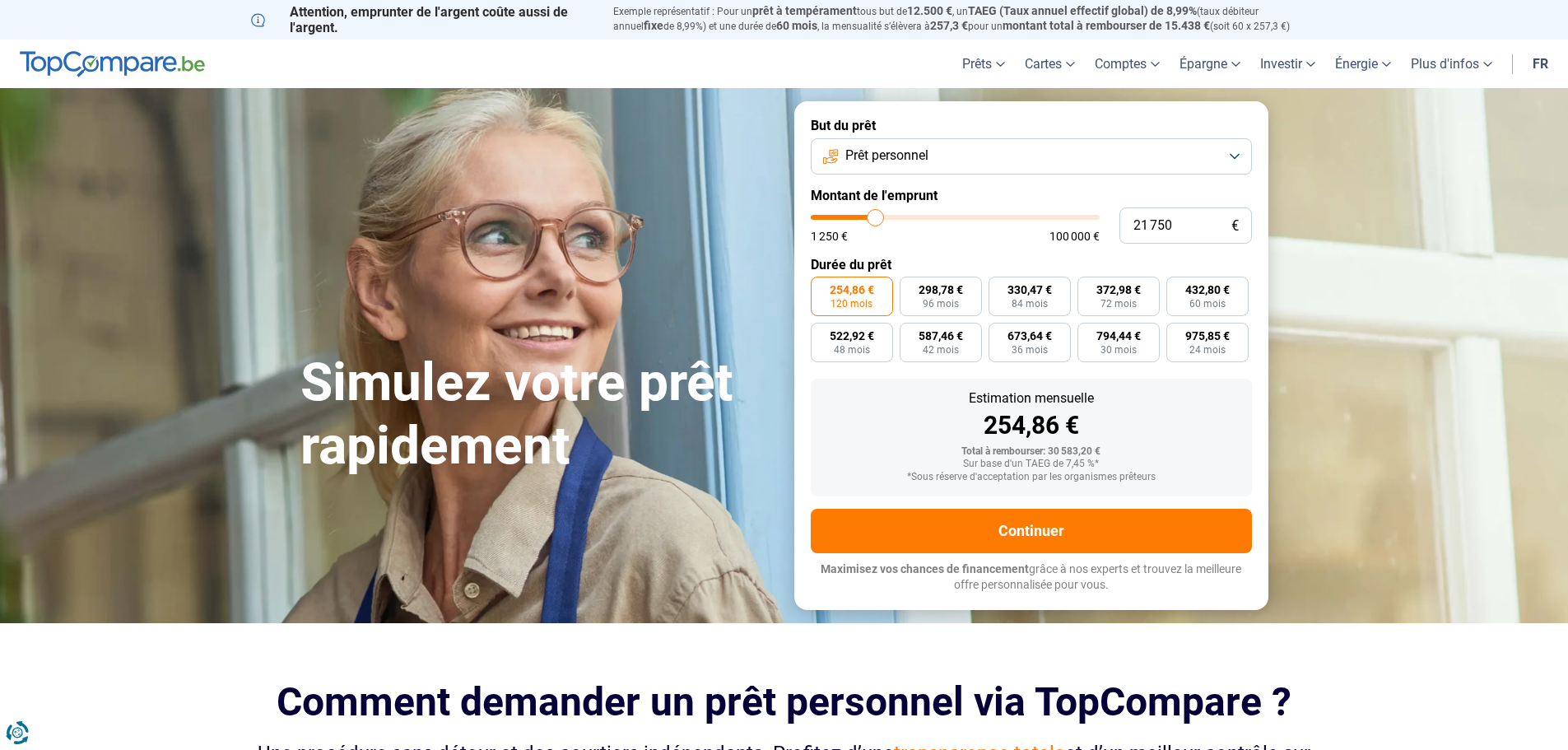
type input "21250"
type input "20 500"
type input "20500"
type input "20 250"
type input "20250"
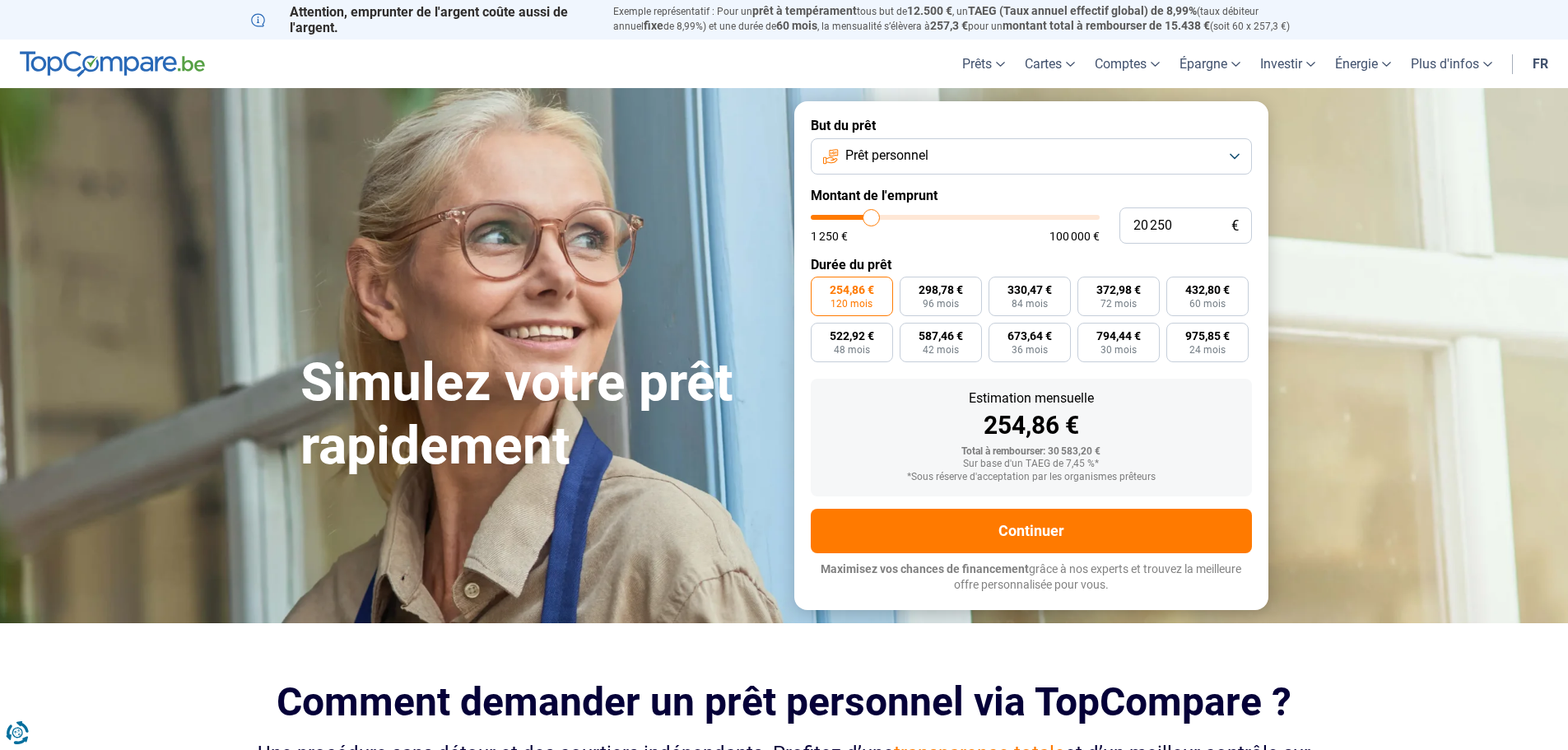
type input "20 000"
type input "20000"
click at [871, 218] on input "range" at bounding box center [955, 216] width 289 height 5
radio input "true"
type input "20 250"
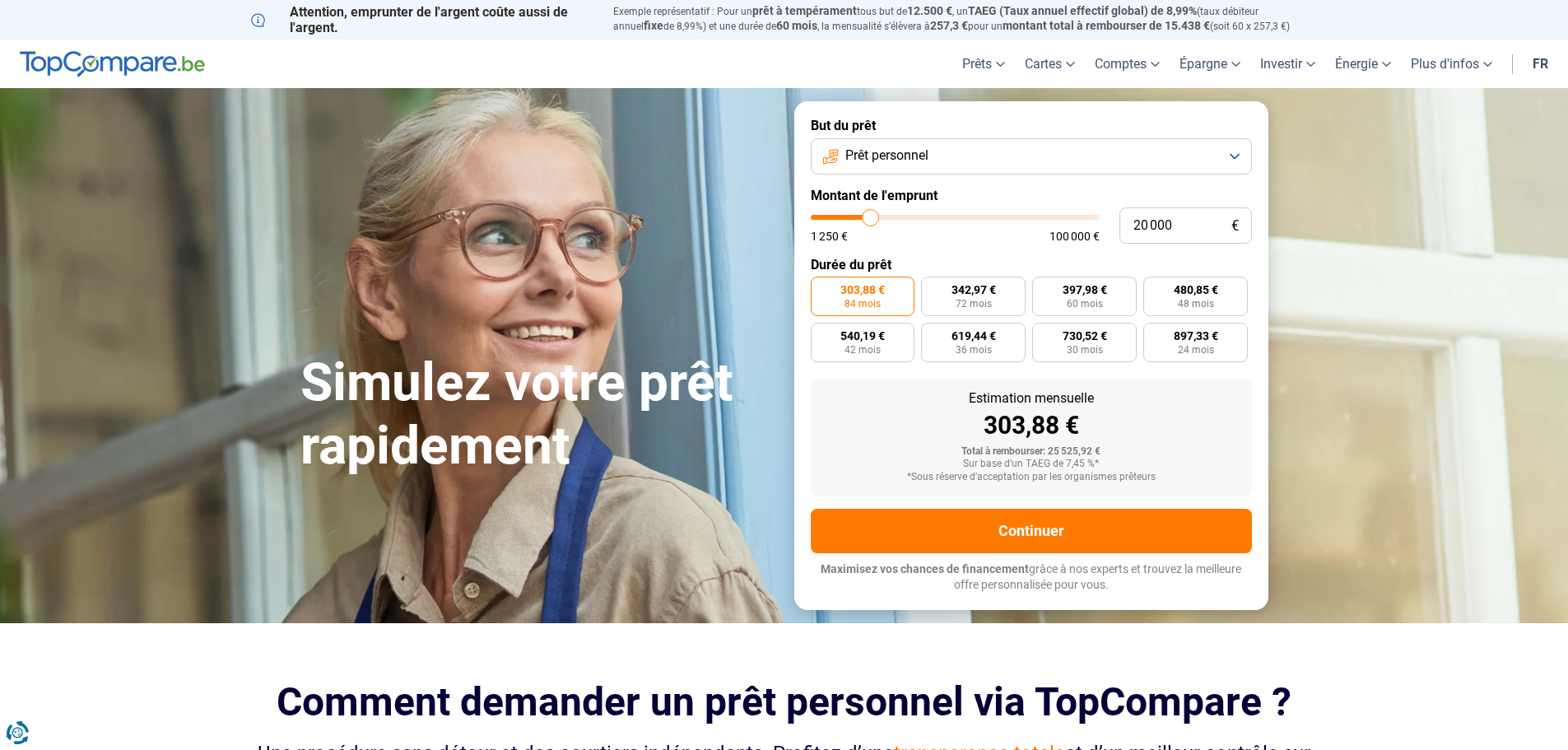
type input "20250"
type input "20 500"
type input "20500"
click at [873, 218] on input "range" at bounding box center [955, 216] width 289 height 5
radio input "false"
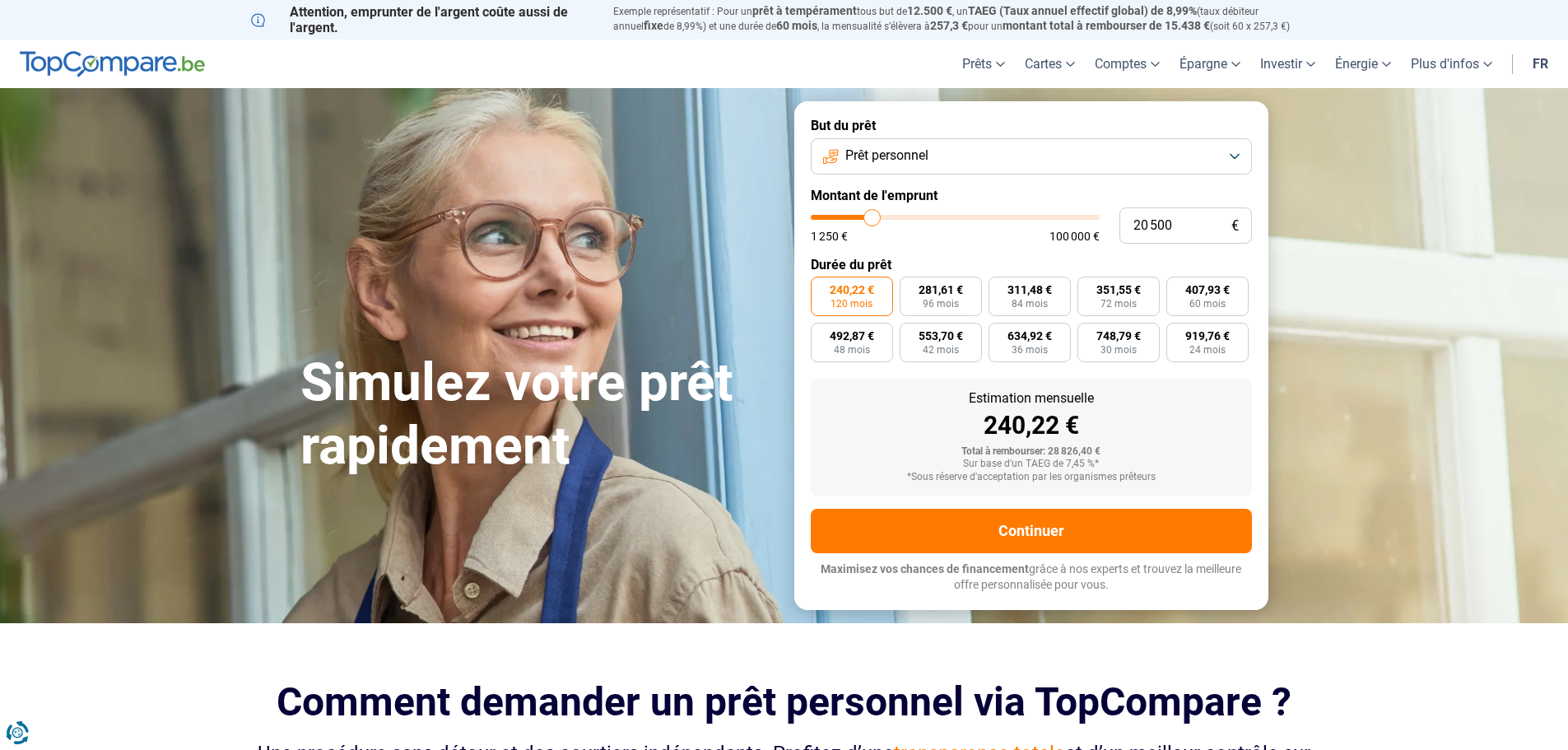
type input "18 500"
type input "18500"
type input "18 000"
type input "18000"
type input "17 750"
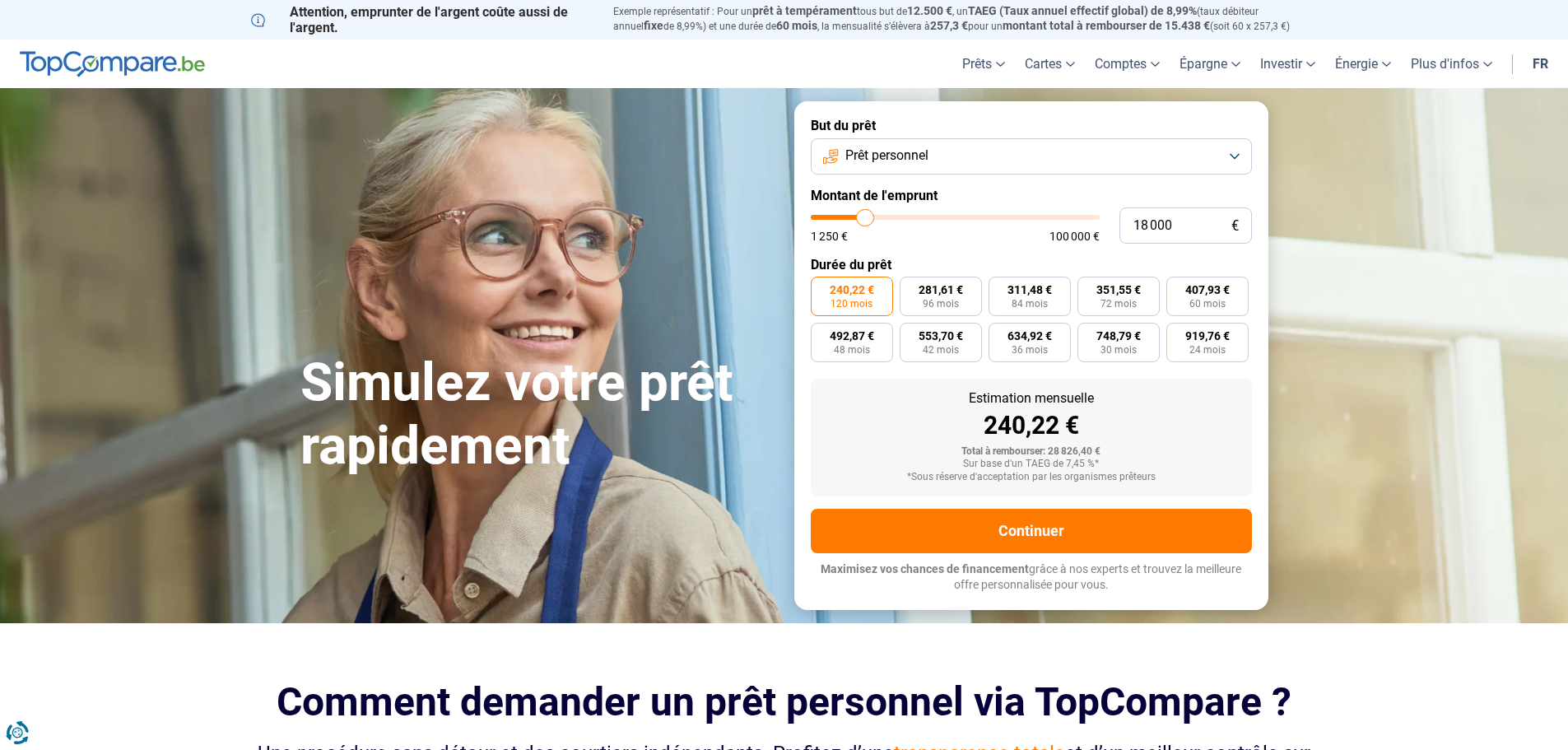
type input "17750"
type input "17 500"
type input "17500"
type input "17 250"
type input "17250"
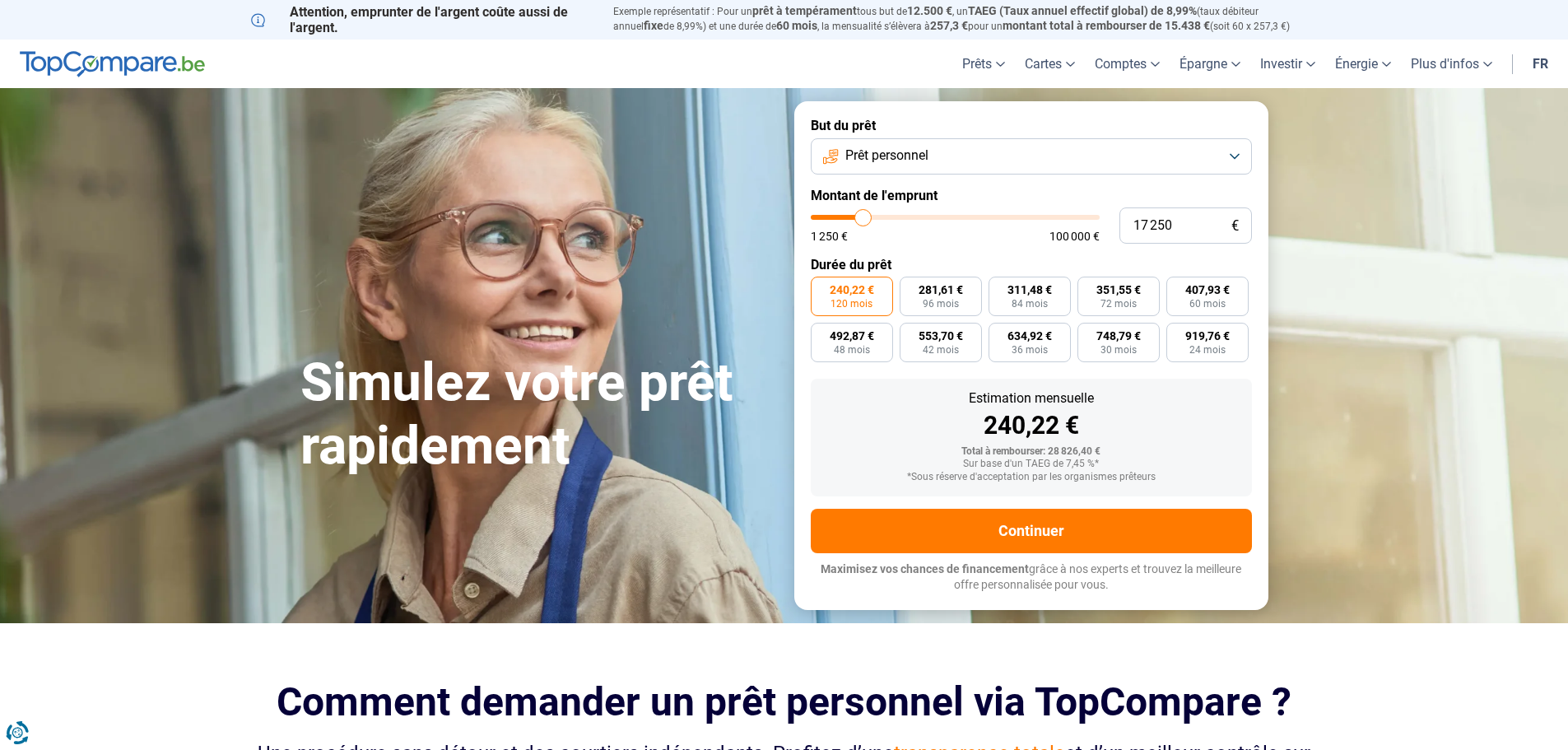
type input "17 000"
type input "17000"
type input "16 500"
type input "16500"
type input "16 250"
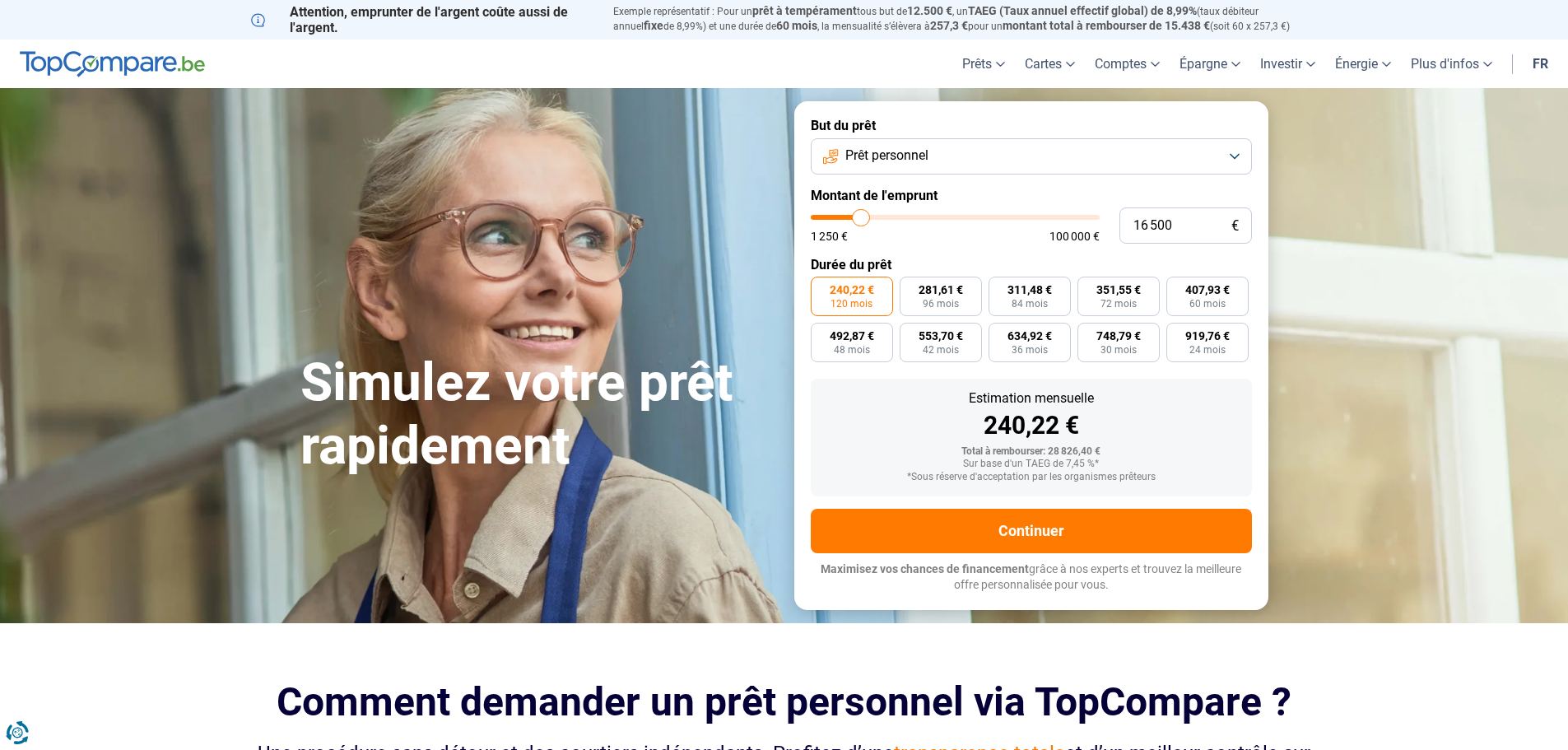
type input "16250"
type input "16 000"
type input "16000"
type input "15 750"
type input "15750"
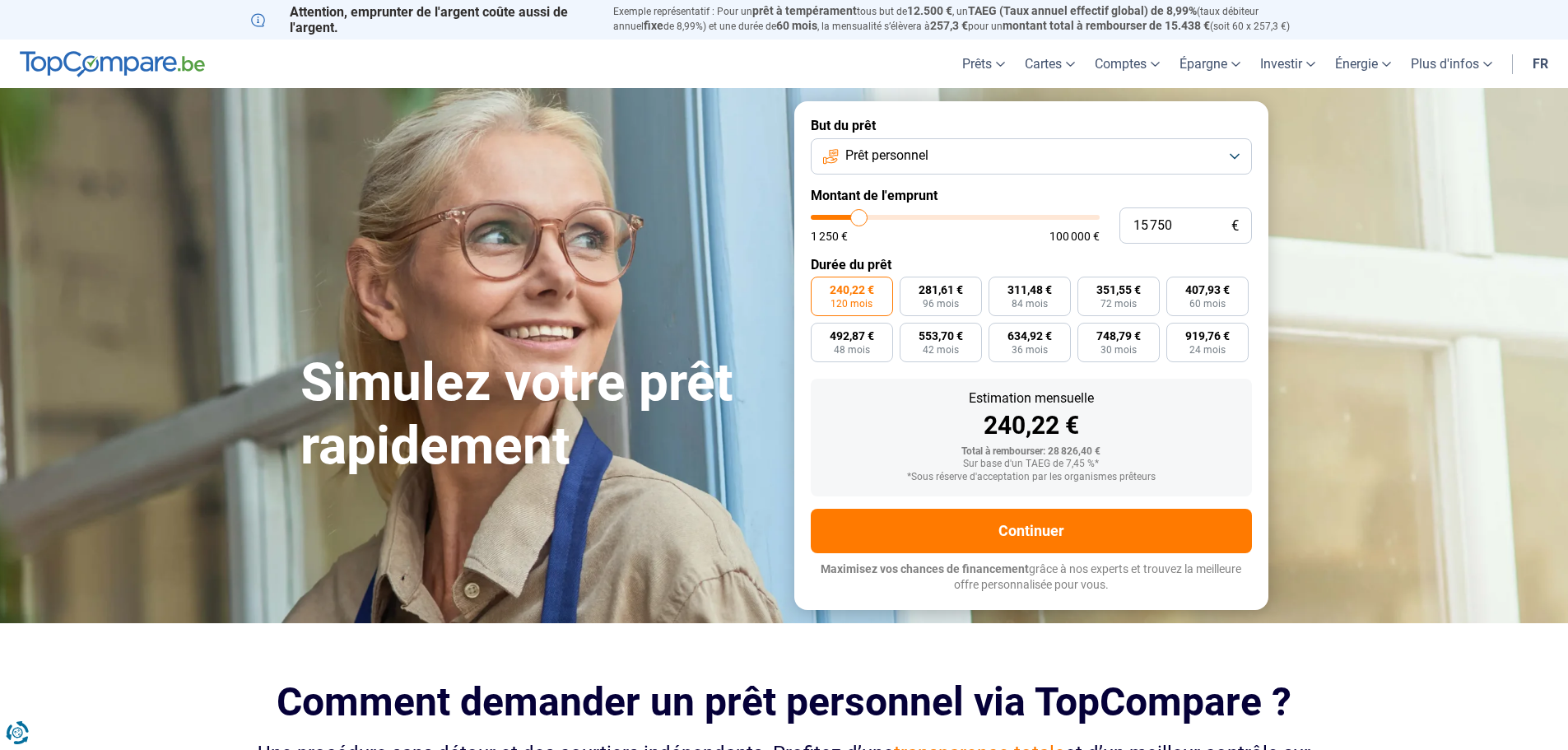
type input "15 500"
type input "15500"
type input "15 000"
drag, startPoint x: 867, startPoint y: 216, endPoint x: 858, endPoint y: 216, distance: 9.0
type input "15000"
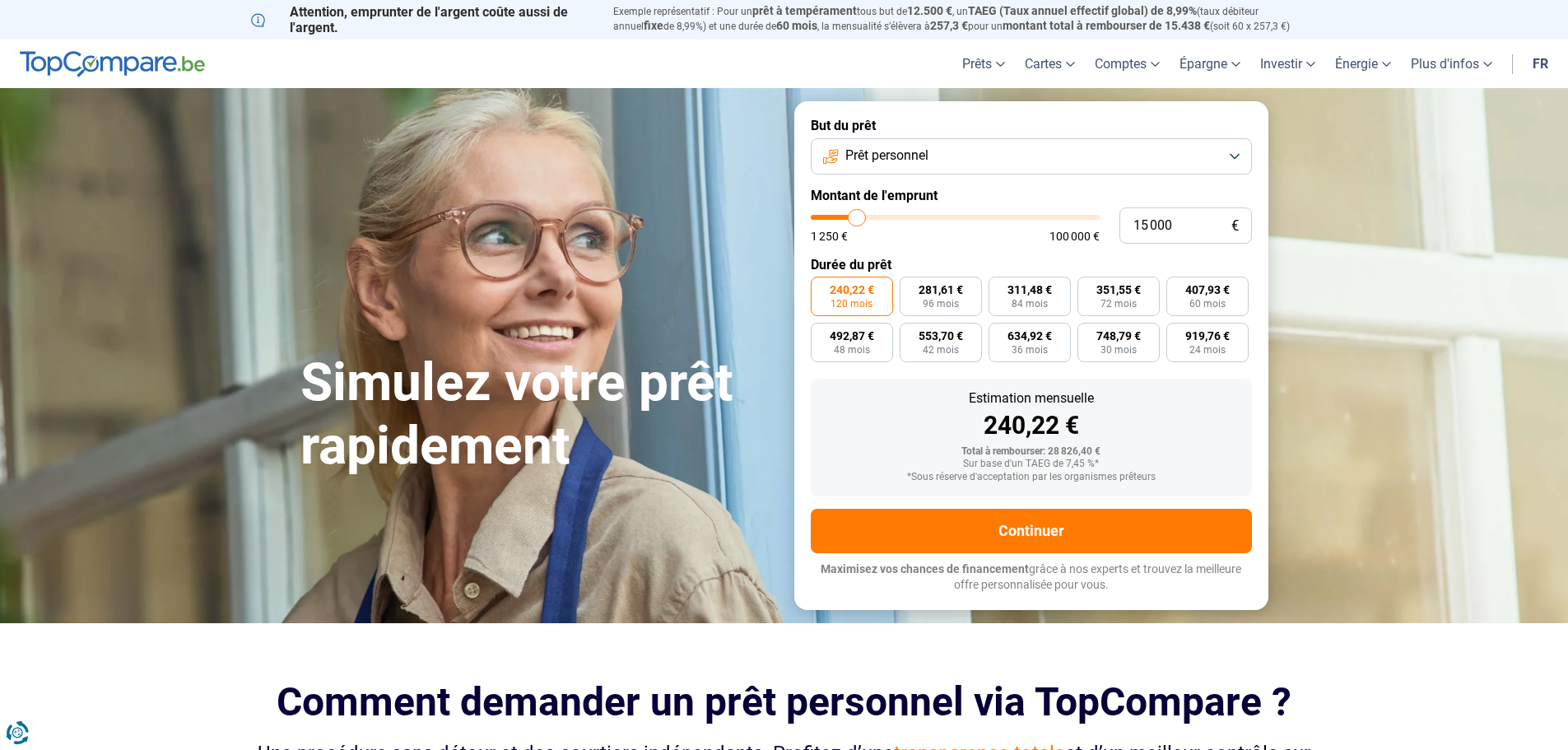
click at [858, 216] on input "range" at bounding box center [955, 216] width 289 height 5
radio input "true"
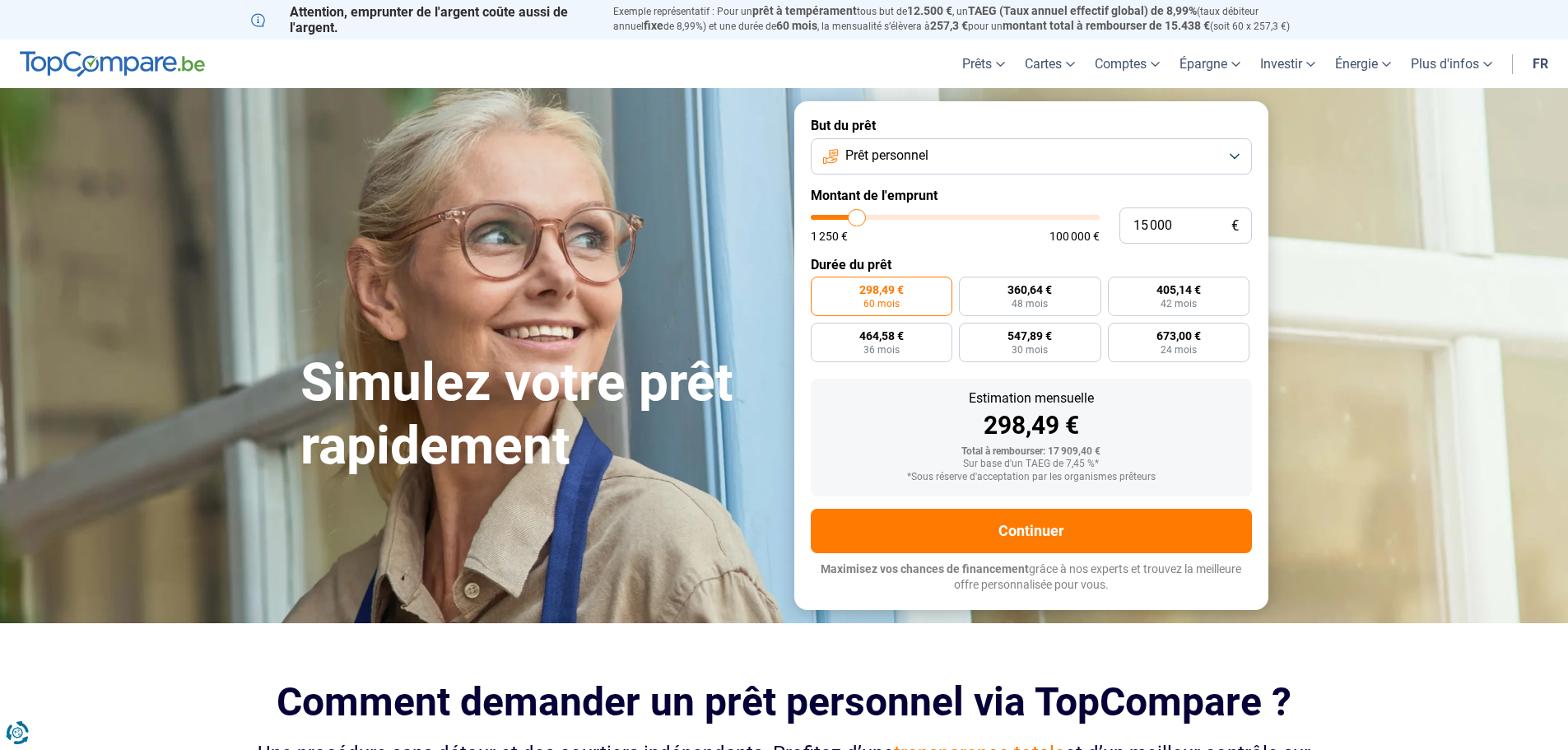
type input "14 750"
type input "14750"
type input "15 000"
type input "15000"
type input "15 500"
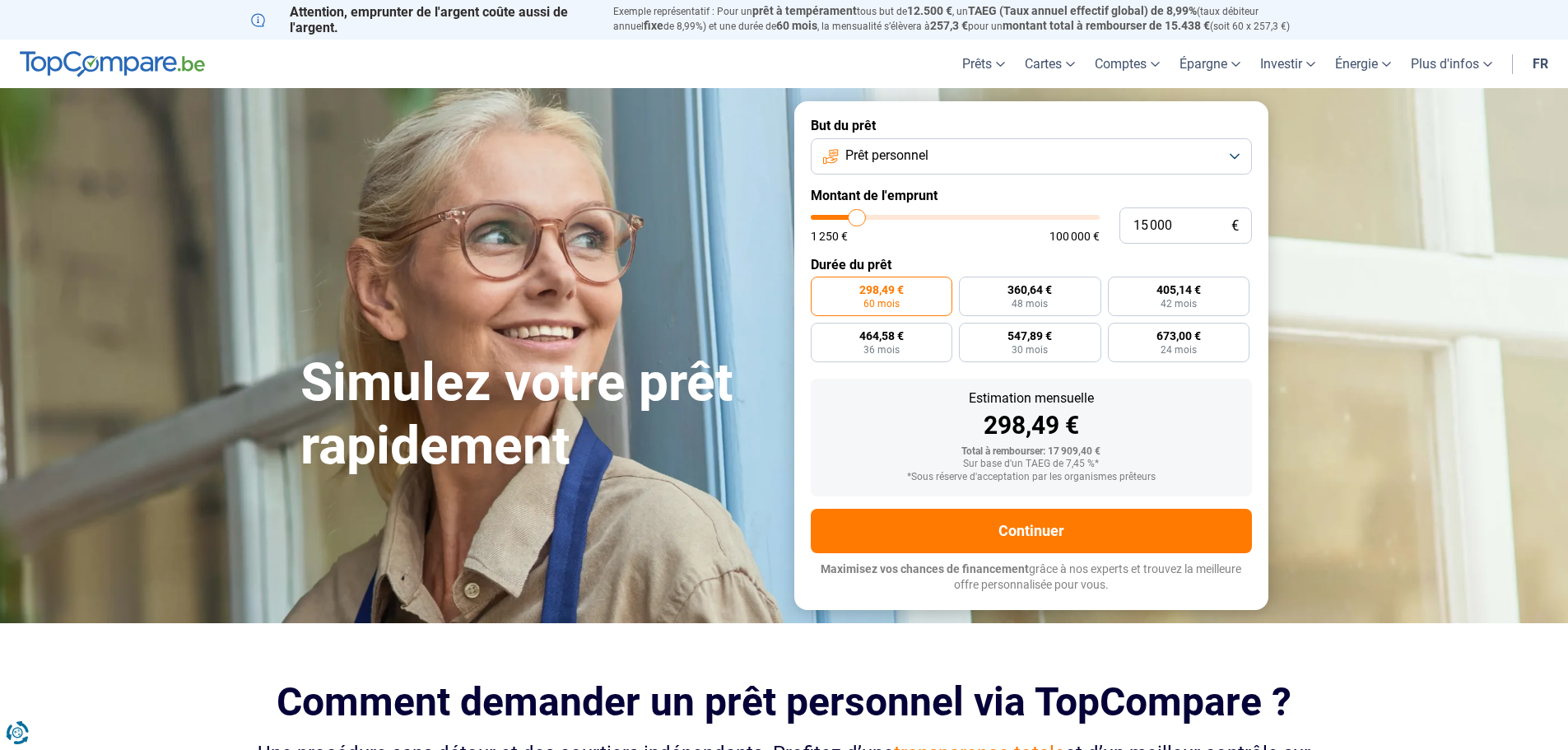
type input "15500"
type input "15 750"
type input "15750"
type input "16 000"
type input "16000"
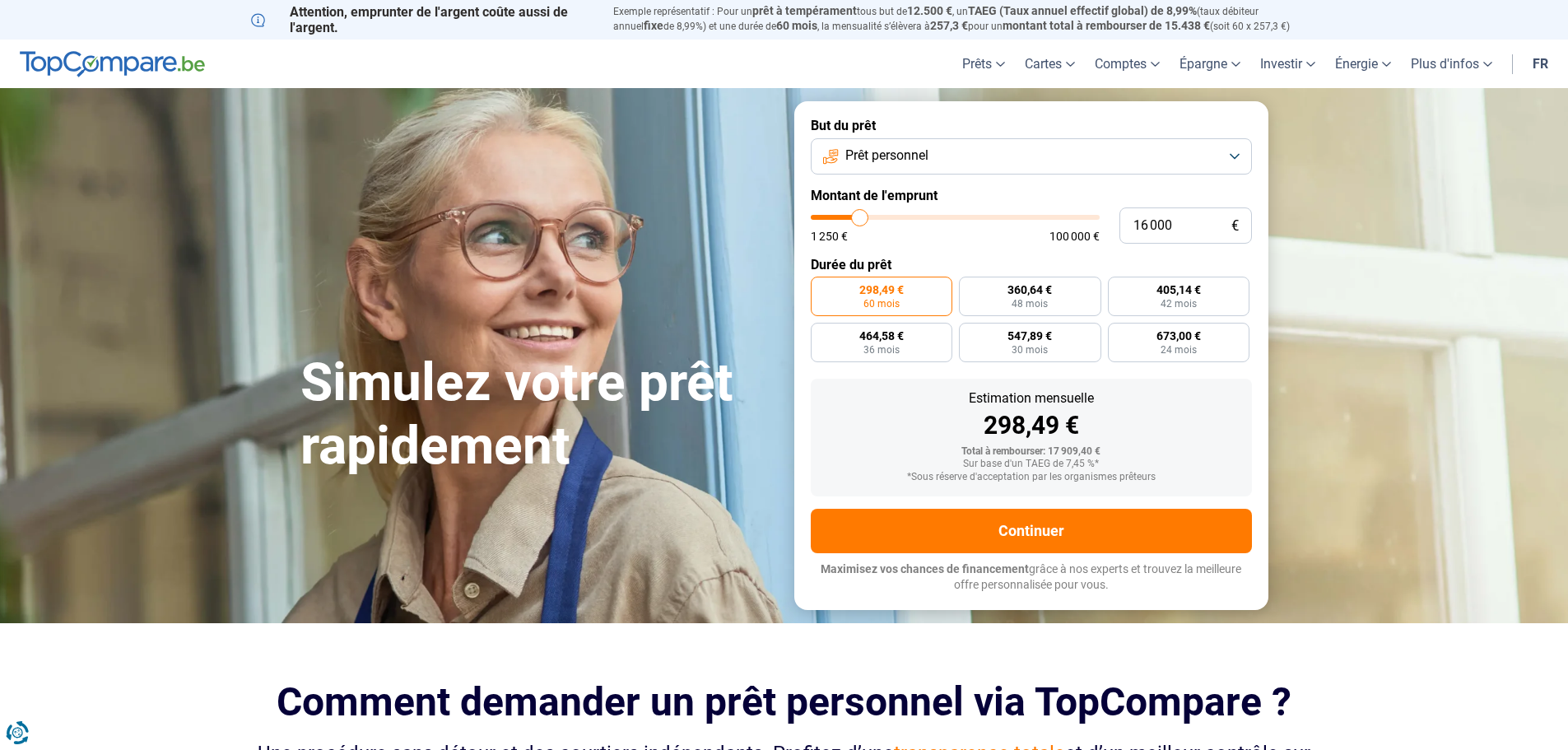
type input "16 250"
type input "16250"
type input "16 500"
type input "16500"
type input "17 000"
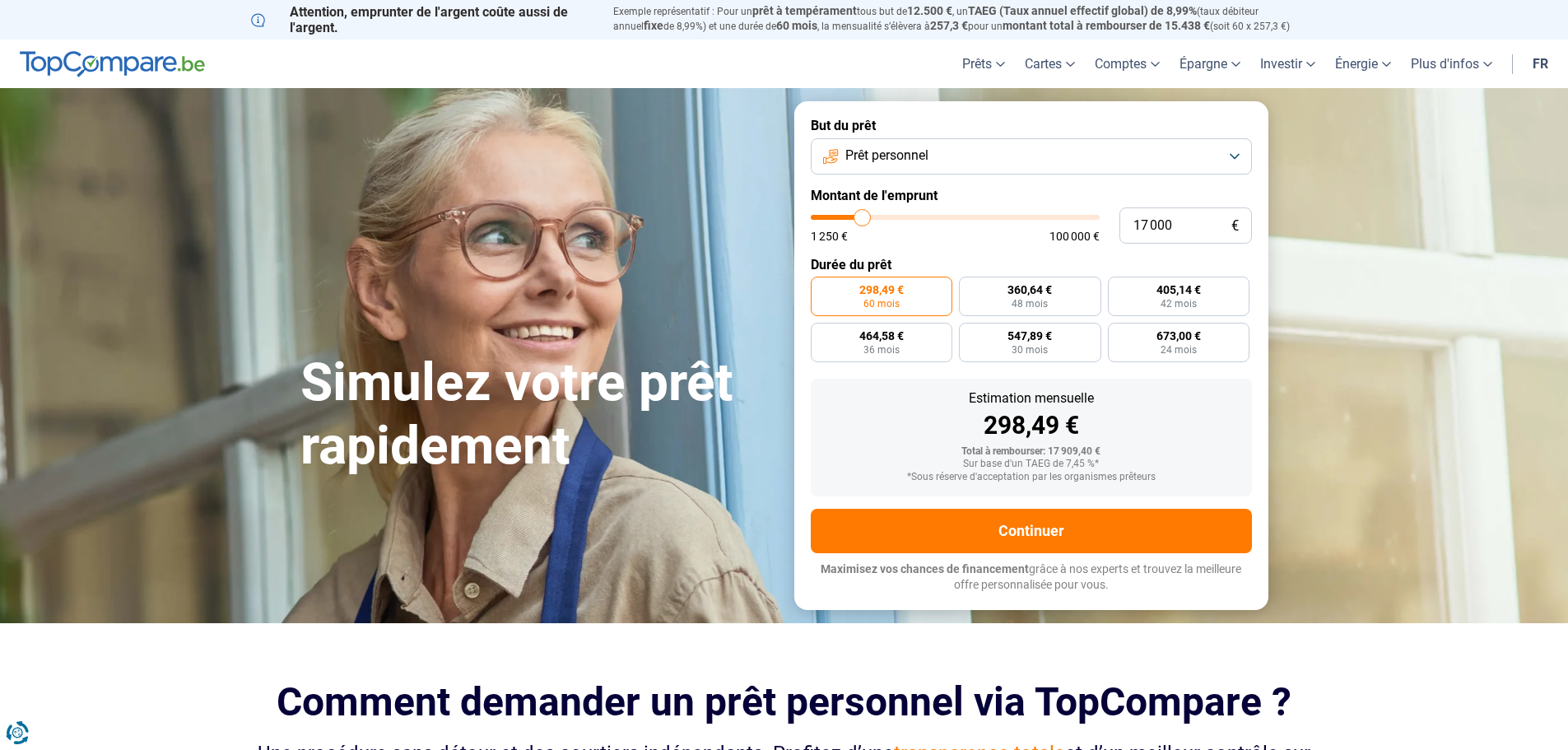
type input "17000"
click at [863, 216] on input "range" at bounding box center [955, 216] width 289 height 5
radio input "false"
type input "16 500"
type input "16500"
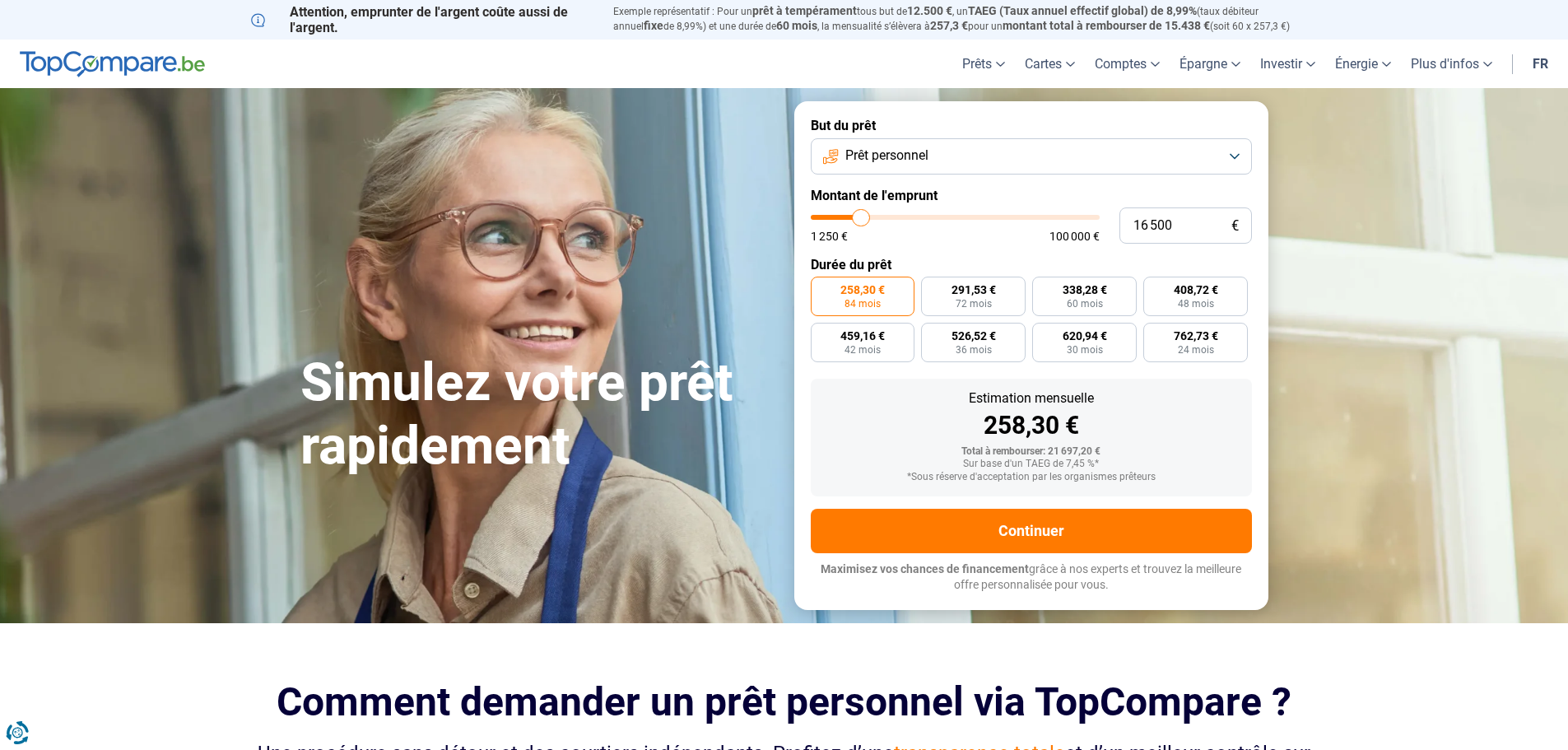
type input "16 250"
type input "16250"
type input "16 000"
type input "16000"
type input "15 750"
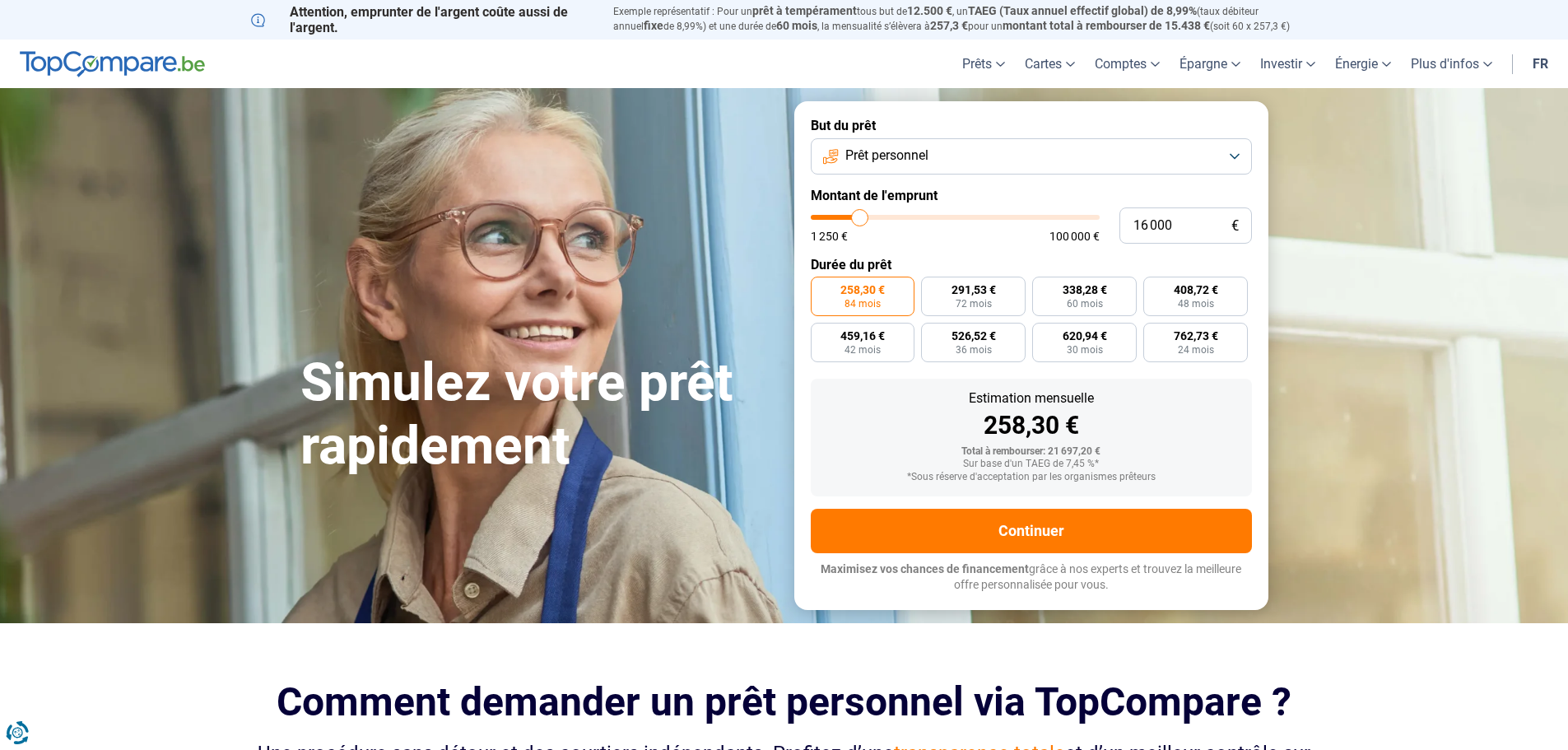
type input "15750"
type input "15 500"
type input "15500"
type input "15 000"
type input "15000"
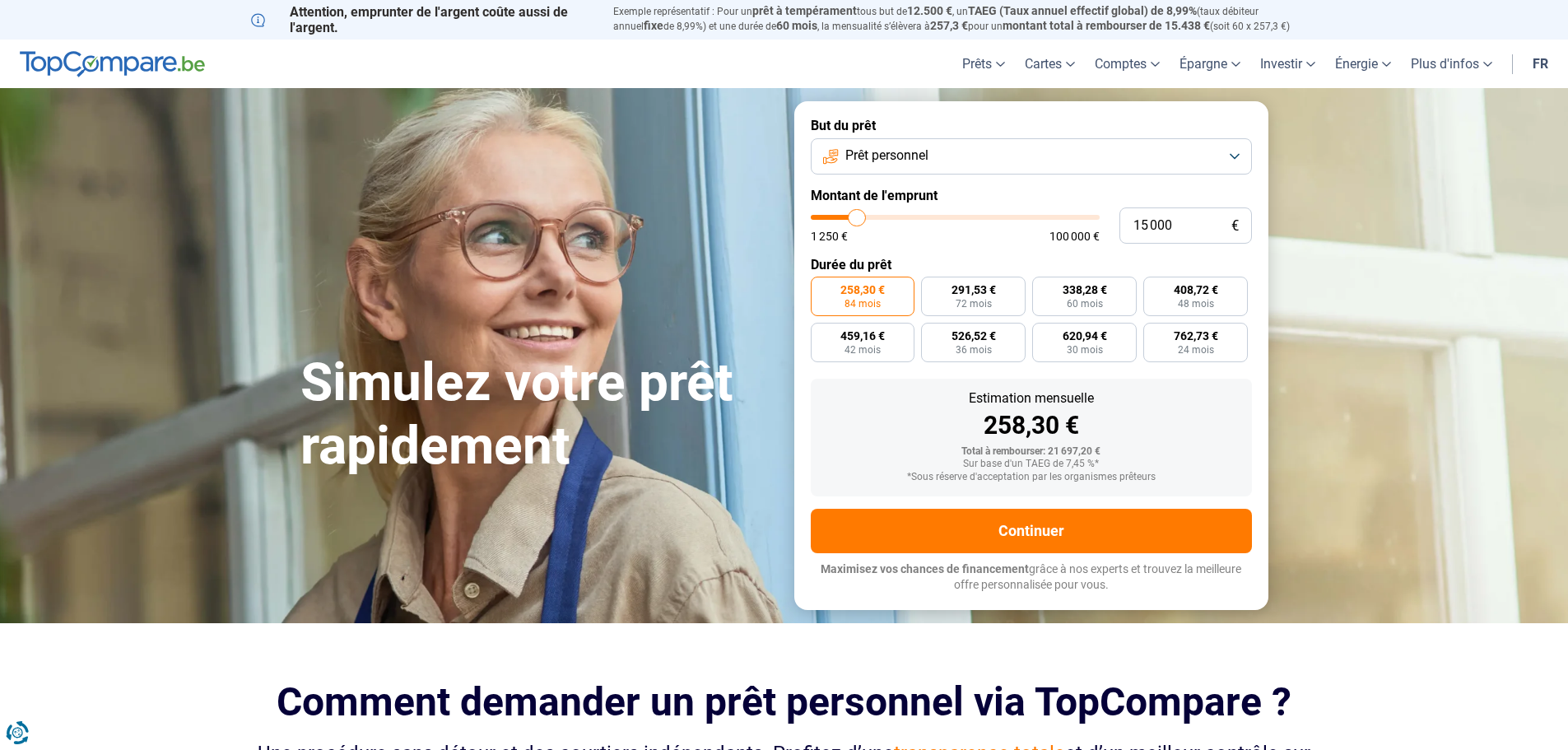
type input "14 750"
type input "14750"
click at [856, 216] on input "range" at bounding box center [955, 216] width 289 height 5
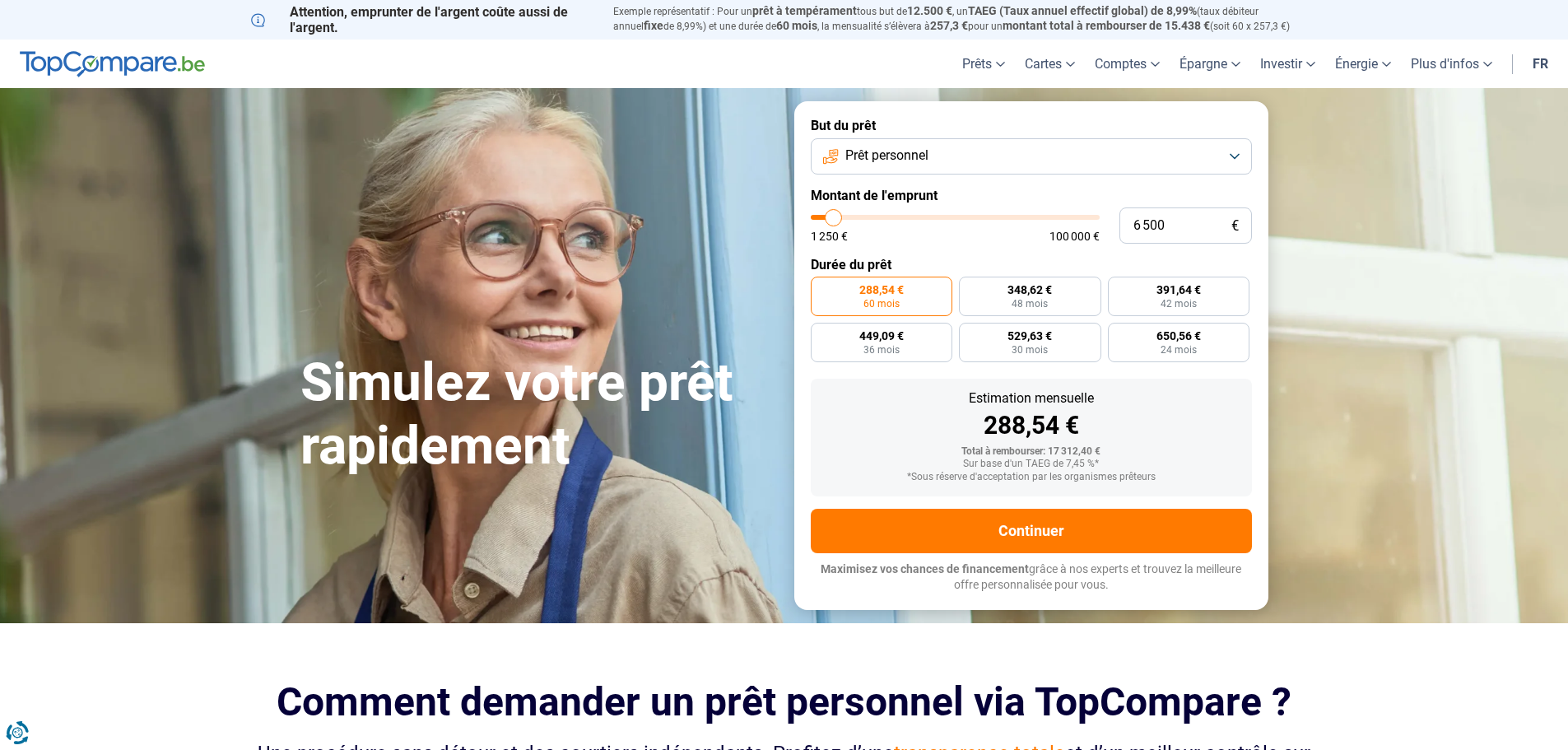
drag, startPoint x: 855, startPoint y: 218, endPoint x: 834, endPoint y: 220, distance: 21.1
click at [834, 220] on input "range" at bounding box center [955, 216] width 289 height 5
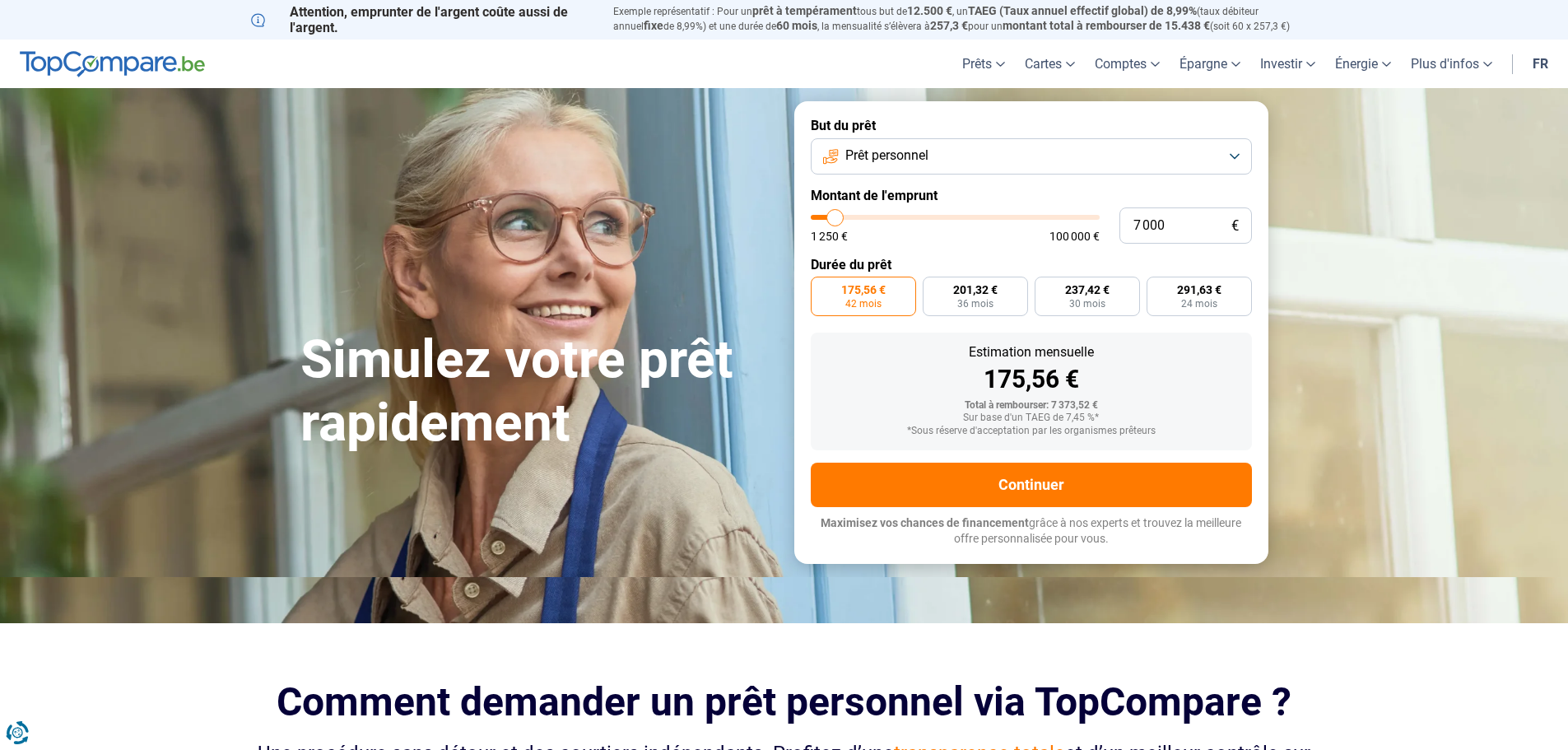
click at [836, 215] on input "range" at bounding box center [955, 216] width 289 height 5
drag, startPoint x: 831, startPoint y: 216, endPoint x: 765, endPoint y: 268, distance: 84.0
click at [811, 220] on input "range" at bounding box center [955, 216] width 289 height 5
click at [827, 217] on input "range" at bounding box center [955, 216] width 289 height 5
click at [1202, 304] on label "179,47 € 24 mois" at bounding box center [1179, 297] width 142 height 40
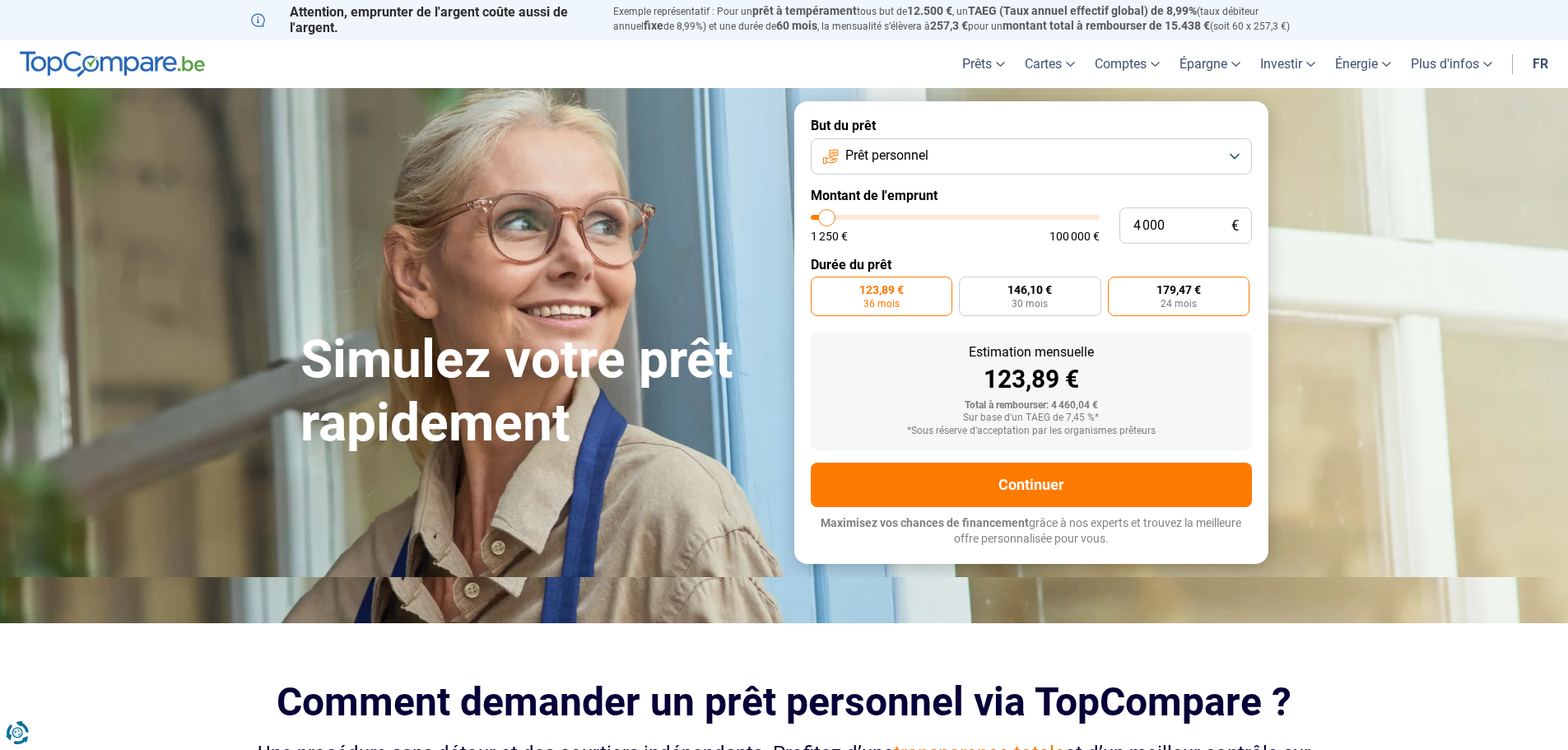
click at [1119, 287] on input "179,47 € 24 mois" at bounding box center [1114, 283] width 11 height 11
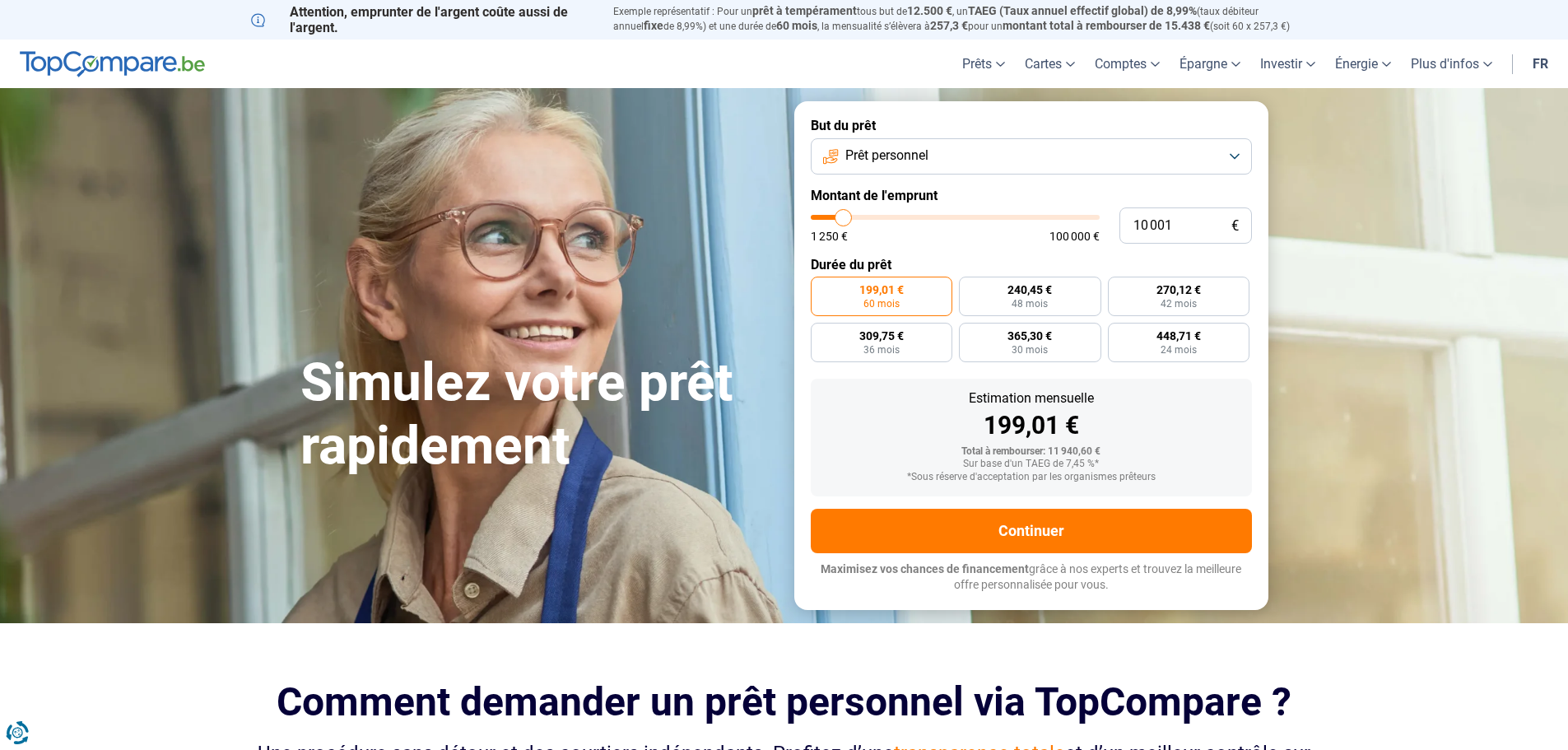
click at [847, 217] on input "range" at bounding box center [955, 216] width 289 height 5
type input "10000"
radio input "true"
click at [837, 215] on input "range" at bounding box center [955, 216] width 289 height 5
type input "6 500"
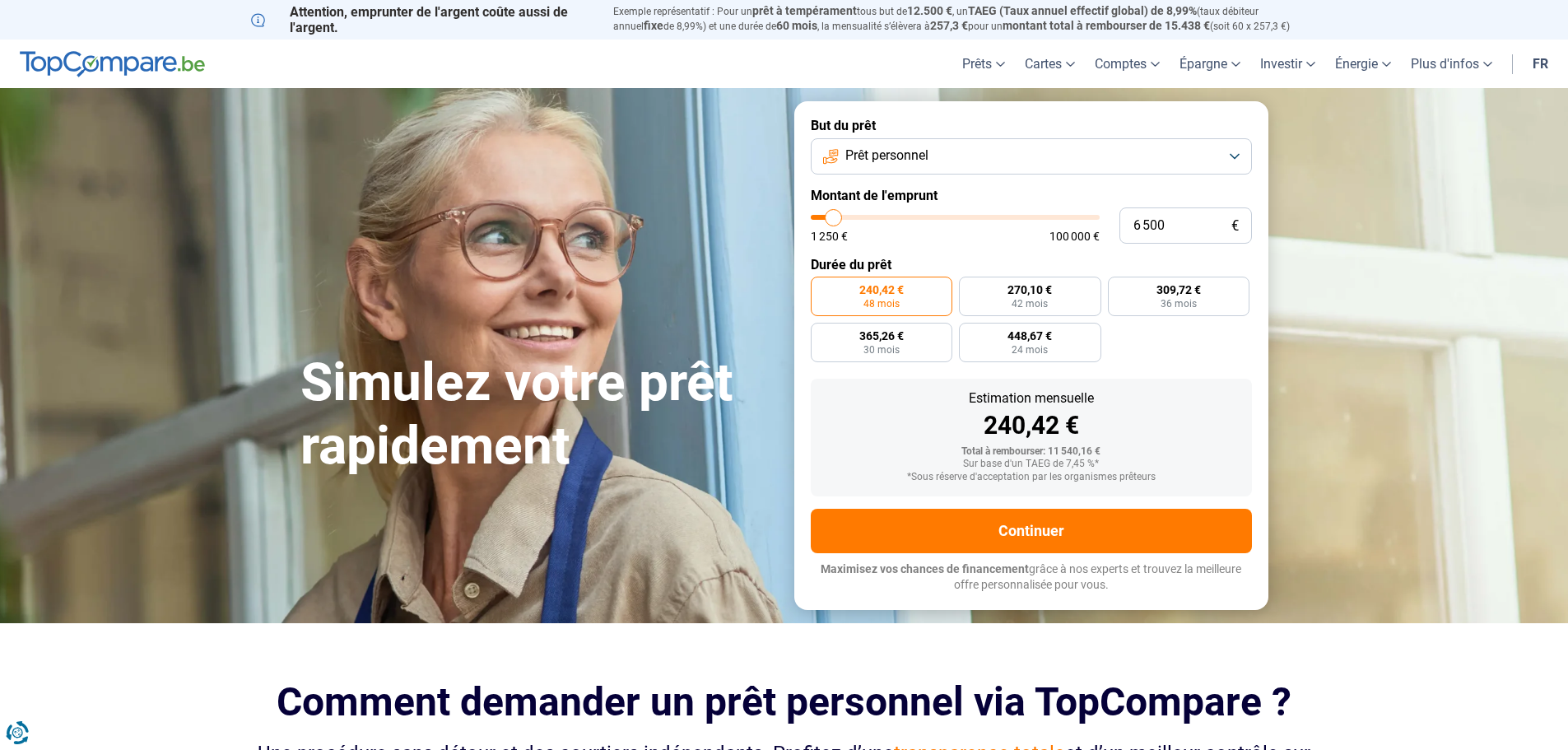
type input "6500"
click at [834, 216] on input "range" at bounding box center [955, 216] width 289 height 5
radio input "true"
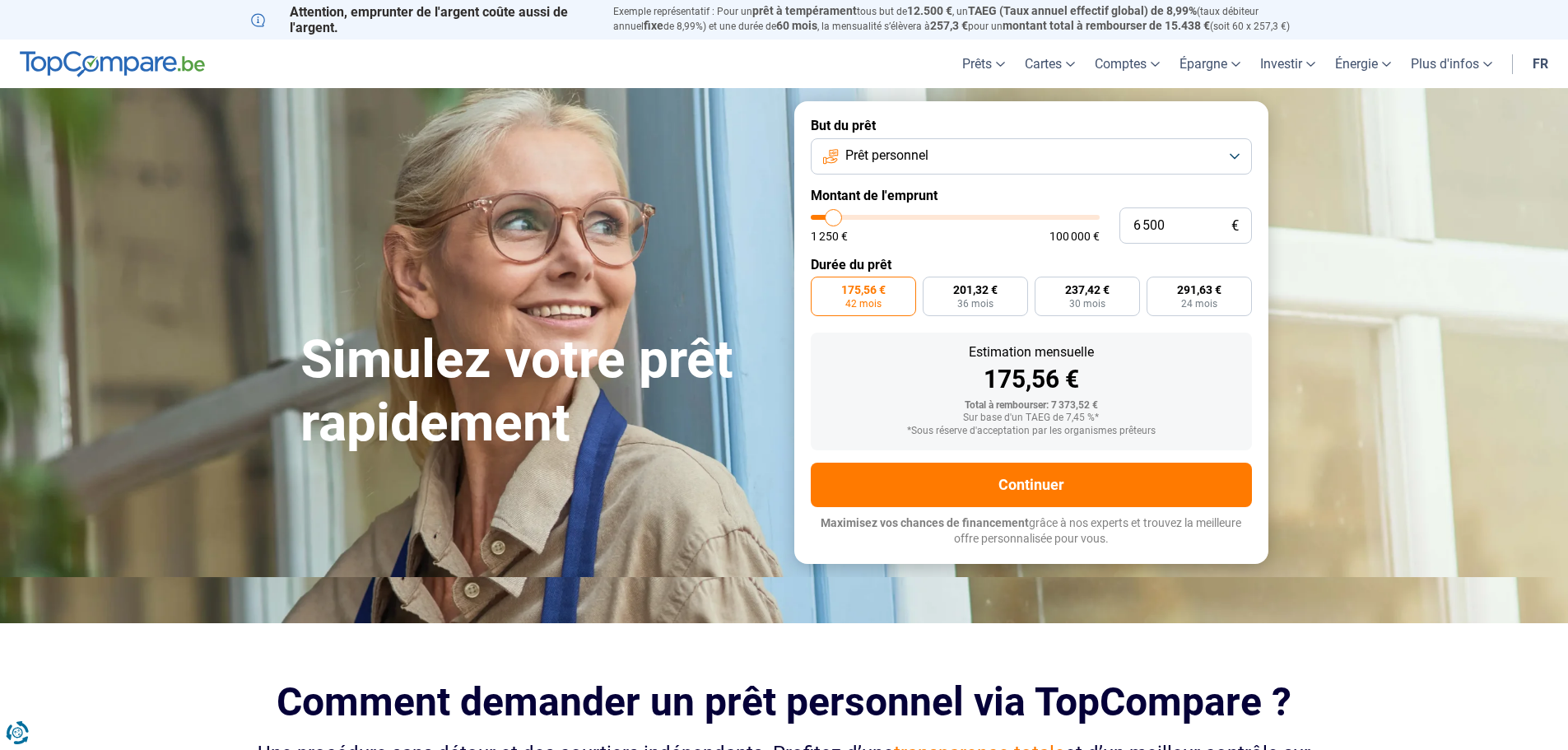
click at [872, 303] on span "42 mois" at bounding box center [864, 303] width 36 height 10
click at [822, 287] on input "175,56 € 42 mois" at bounding box center [817, 283] width 11 height 11
type input "6 000"
type input "6000"
type input "5 750"
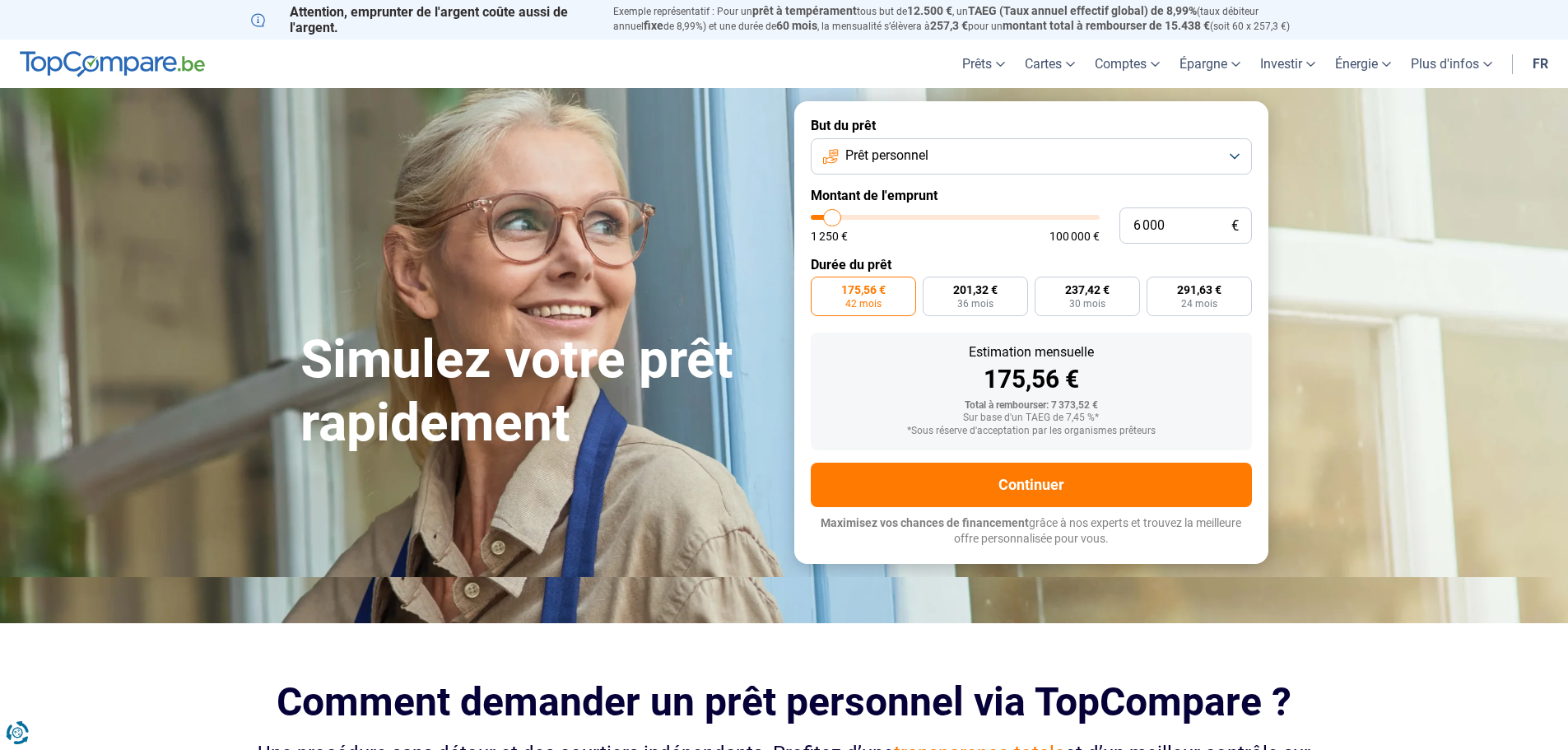
type input "5750"
type input "5 500"
type input "5500"
type input "5 250"
type input "5250"
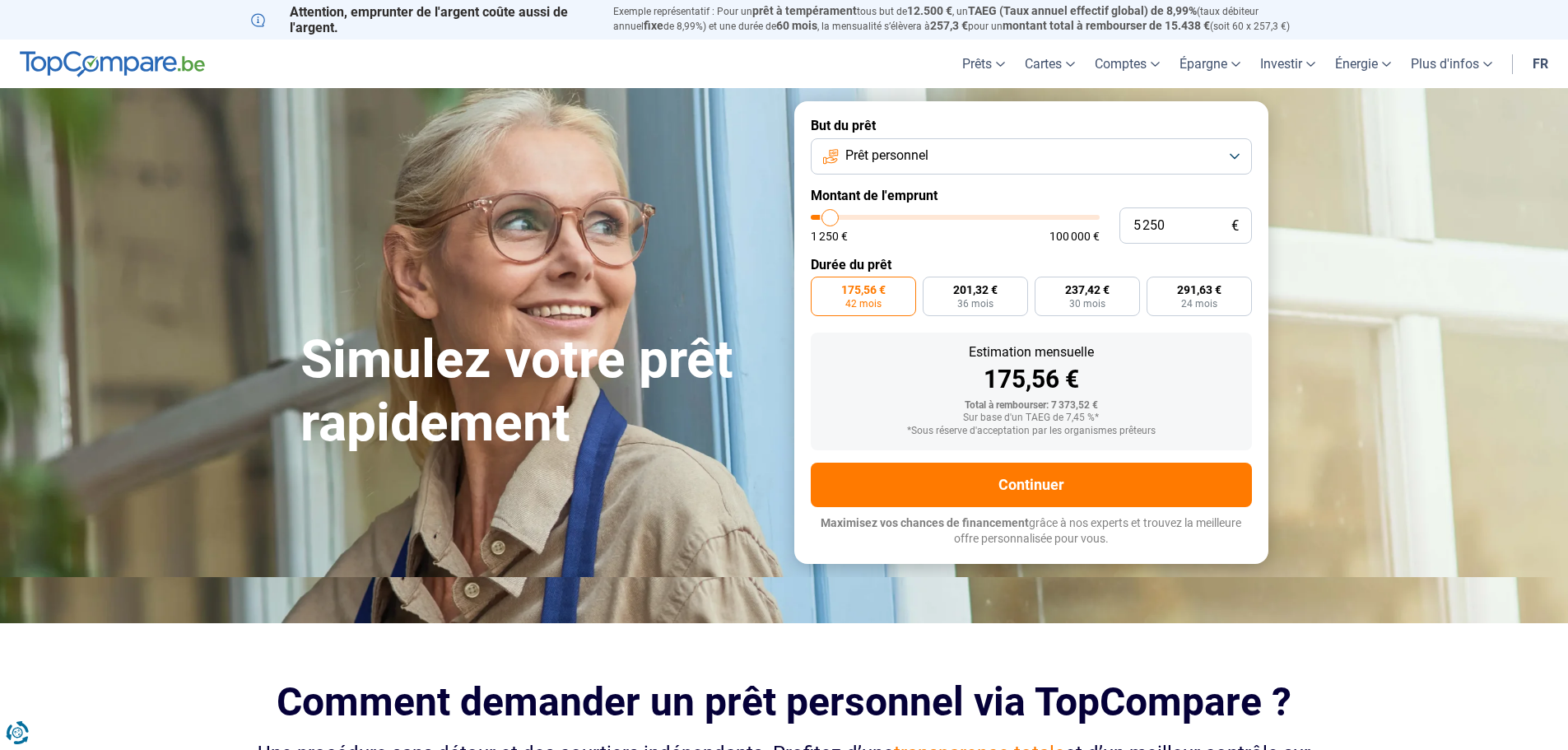
type input "4 250"
type input "4250"
type input "4 000"
type input "4000"
type input "3 750"
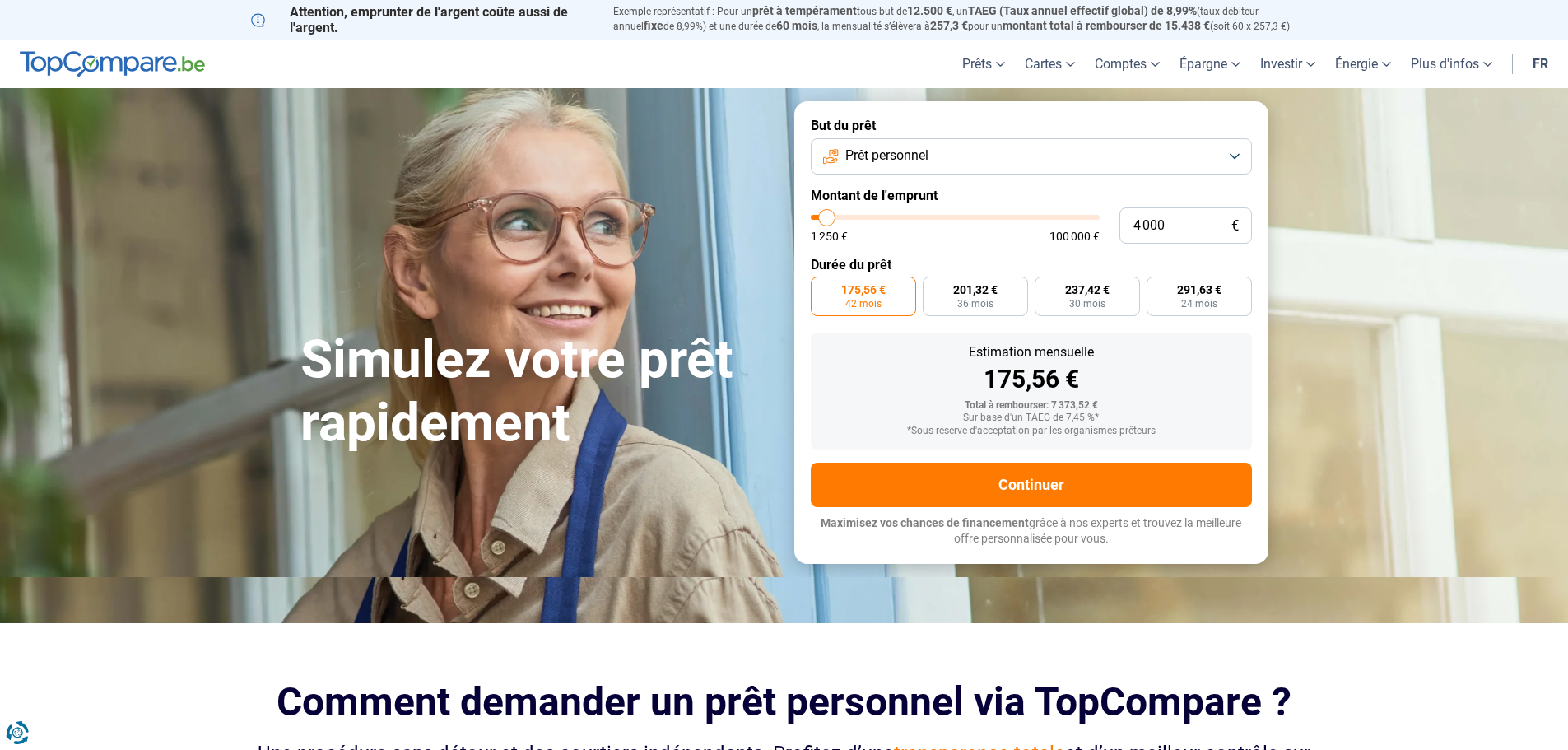
type input "3750"
type input "4 000"
type input "4000"
type input "4 250"
type input "4250"
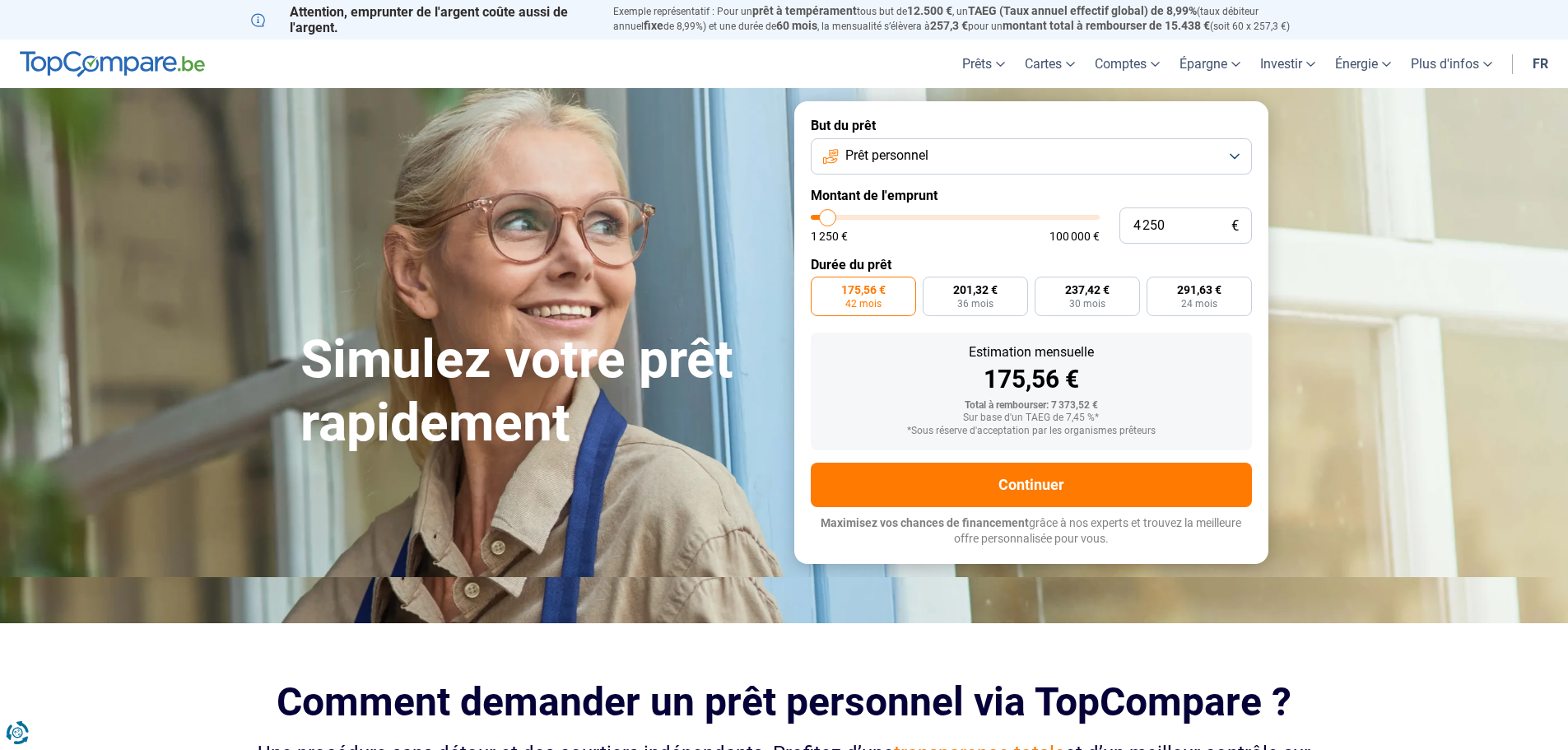
type input "4 000"
type input "4000"
click at [827, 218] on input "range" at bounding box center [955, 216] width 289 height 5
radio input "true"
